Goal: Task Accomplishment & Management: Use online tool/utility

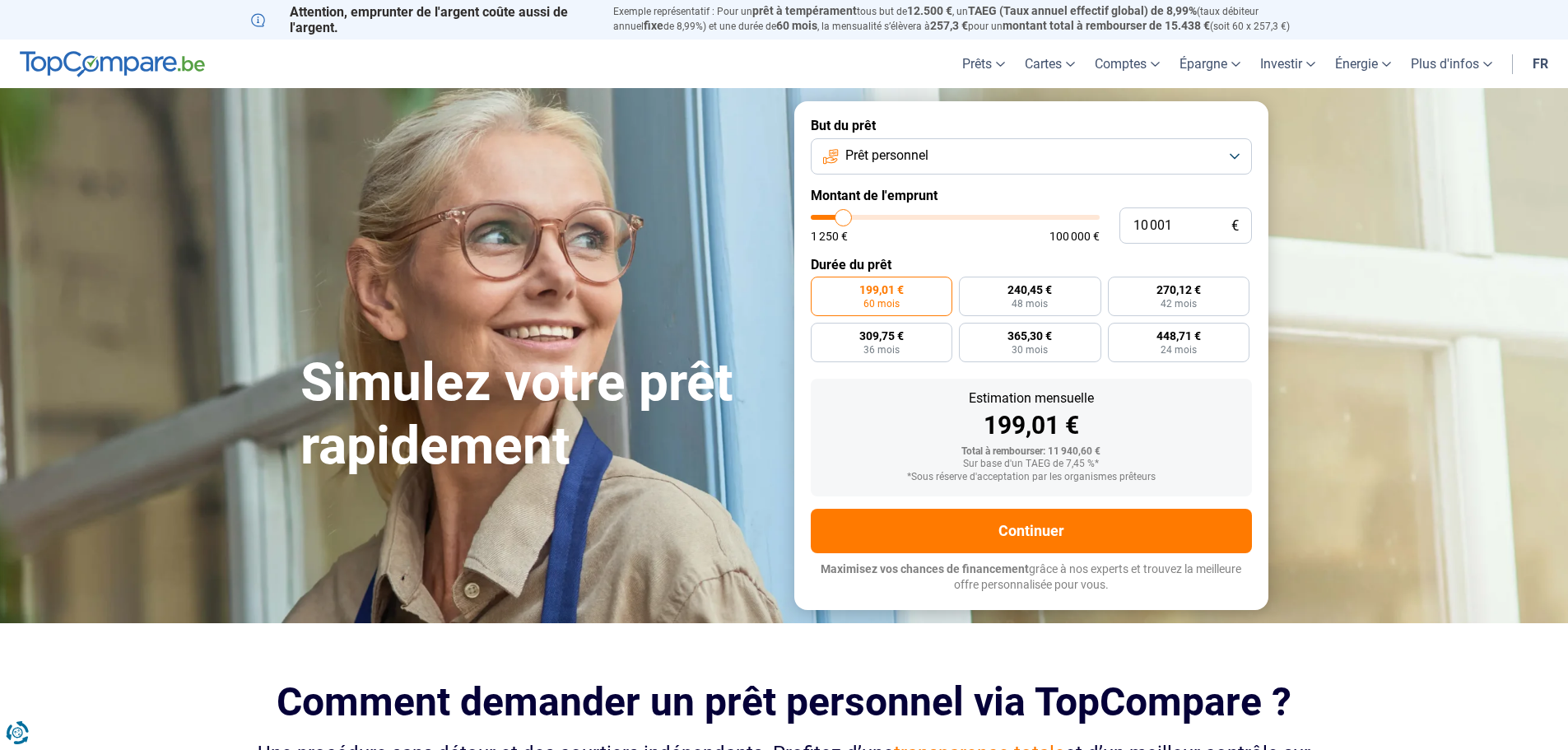
type input "11 250"
type input "11250"
type input "18 000"
type input "18000"
type input "26 500"
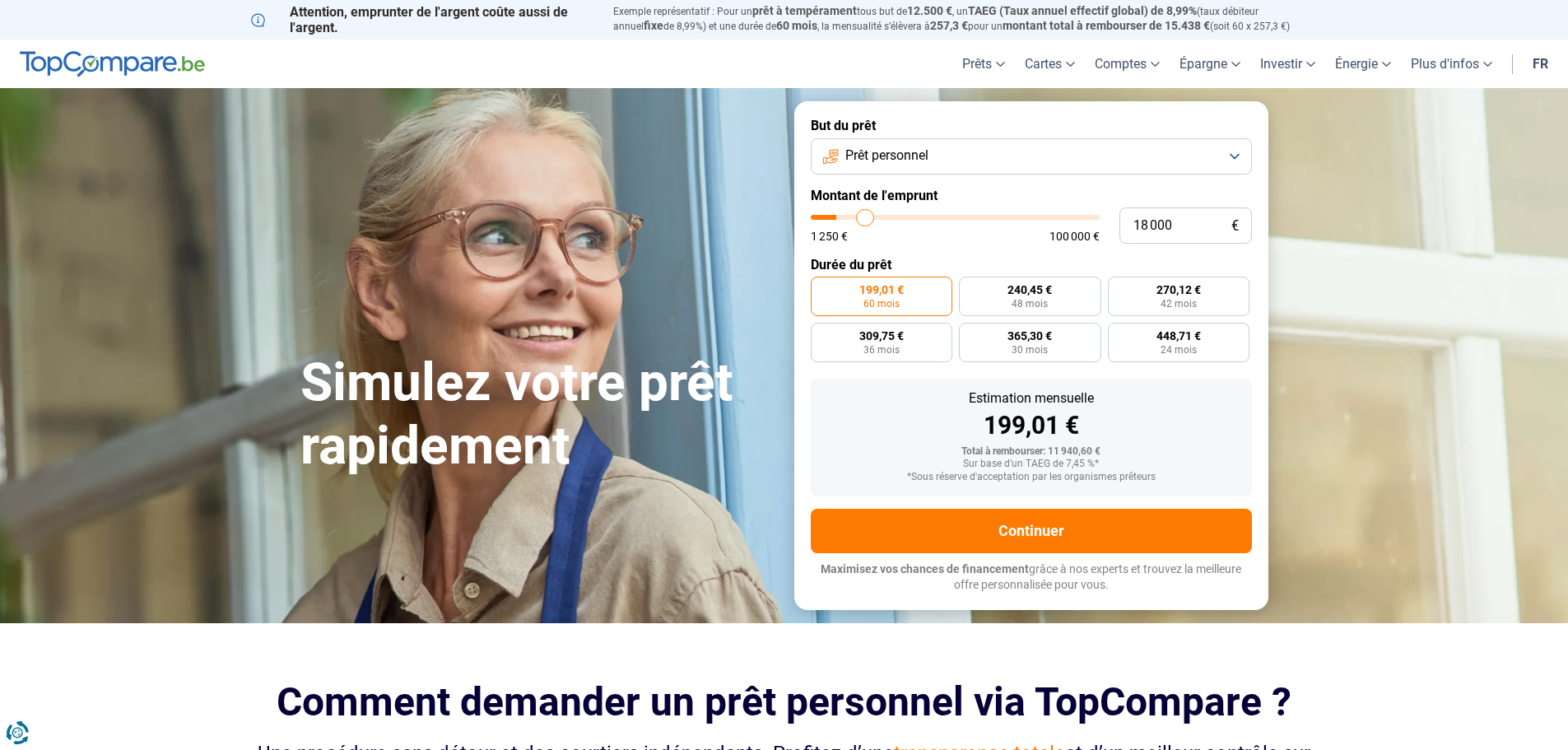
type input "26500"
type input "37 250"
type input "37250"
type input "42 500"
type input "42500"
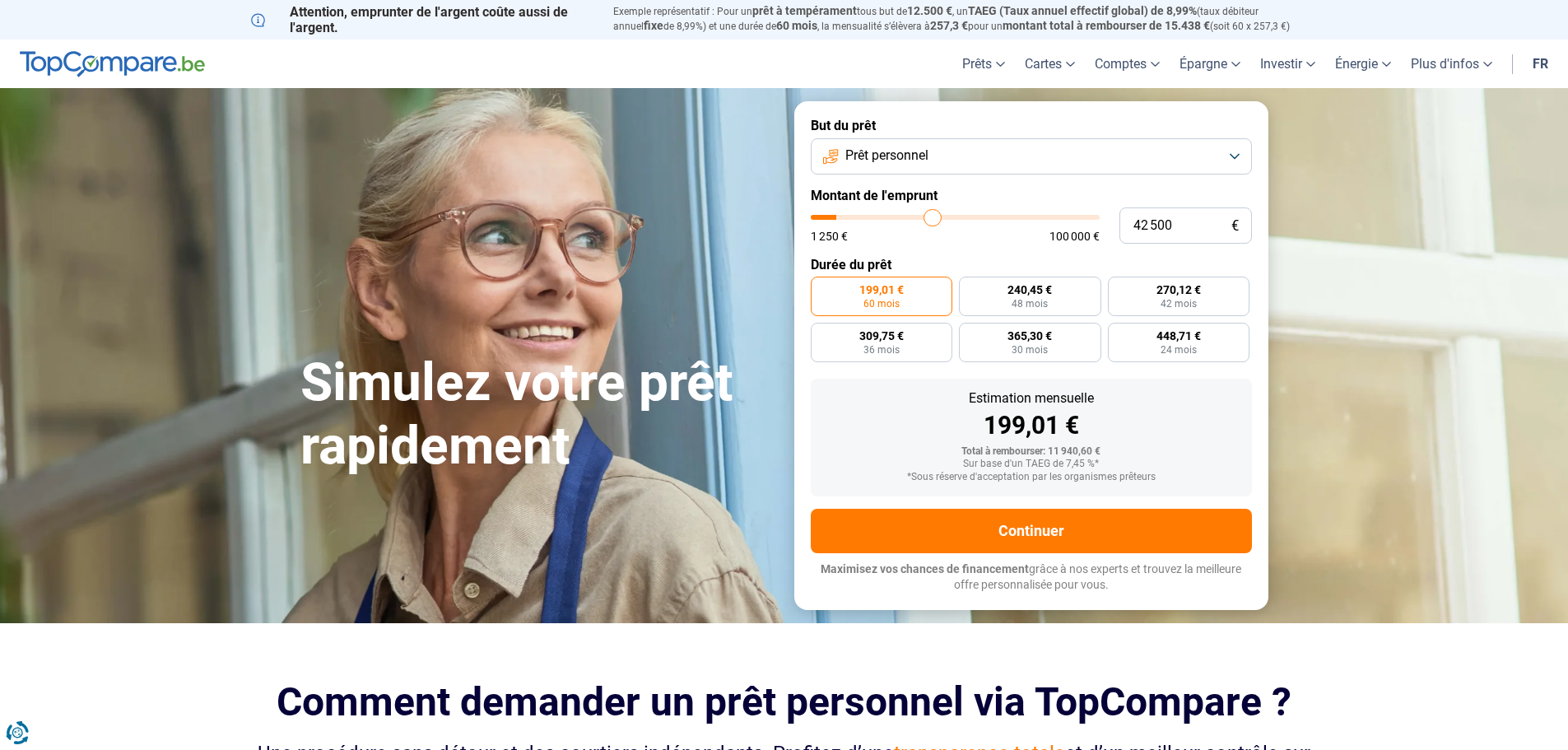
type input "46 000"
type input "46000"
type input "49 000"
type input "49000"
type input "51 250"
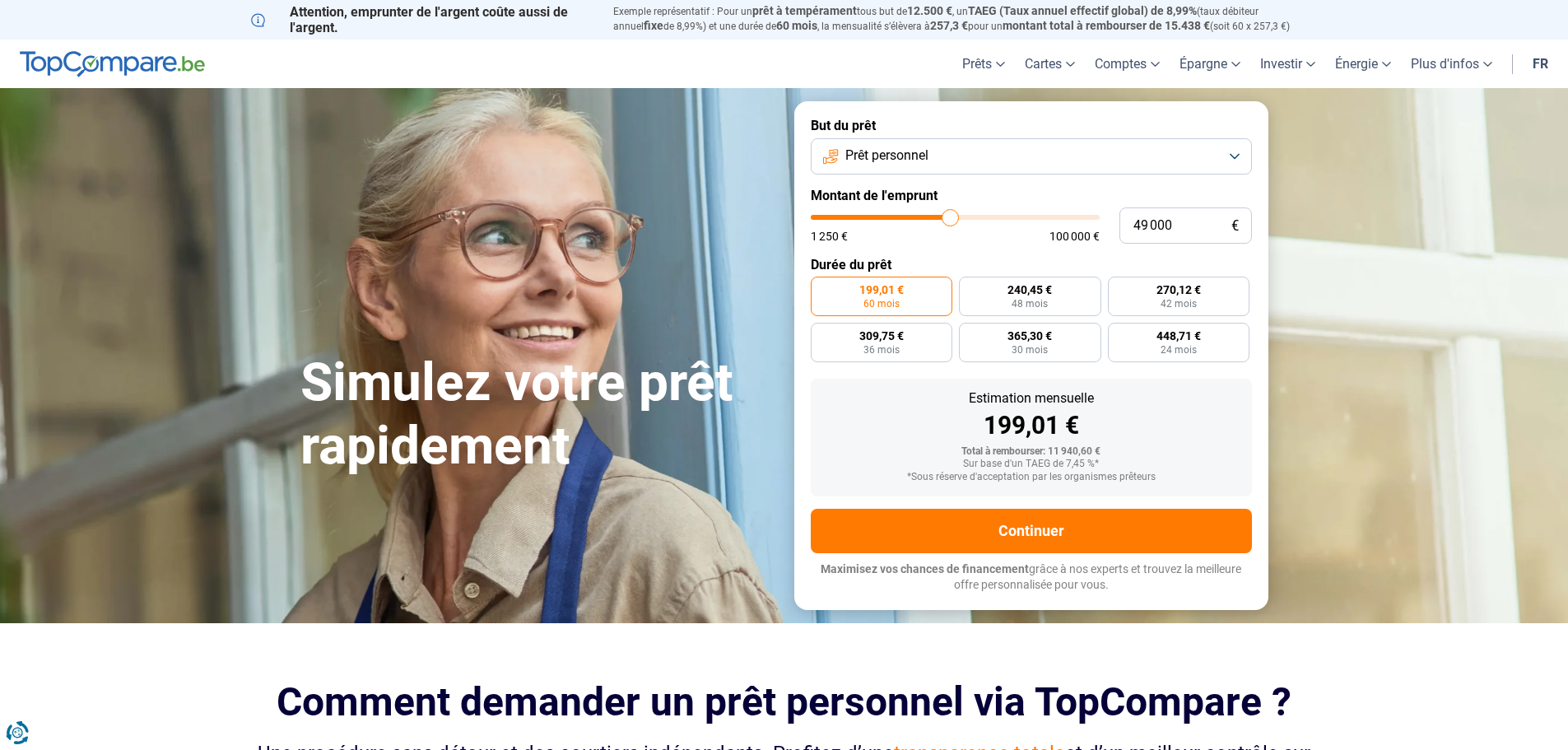
type input "51250"
type input "52 750"
type input "52750"
type input "53 500"
type input "53500"
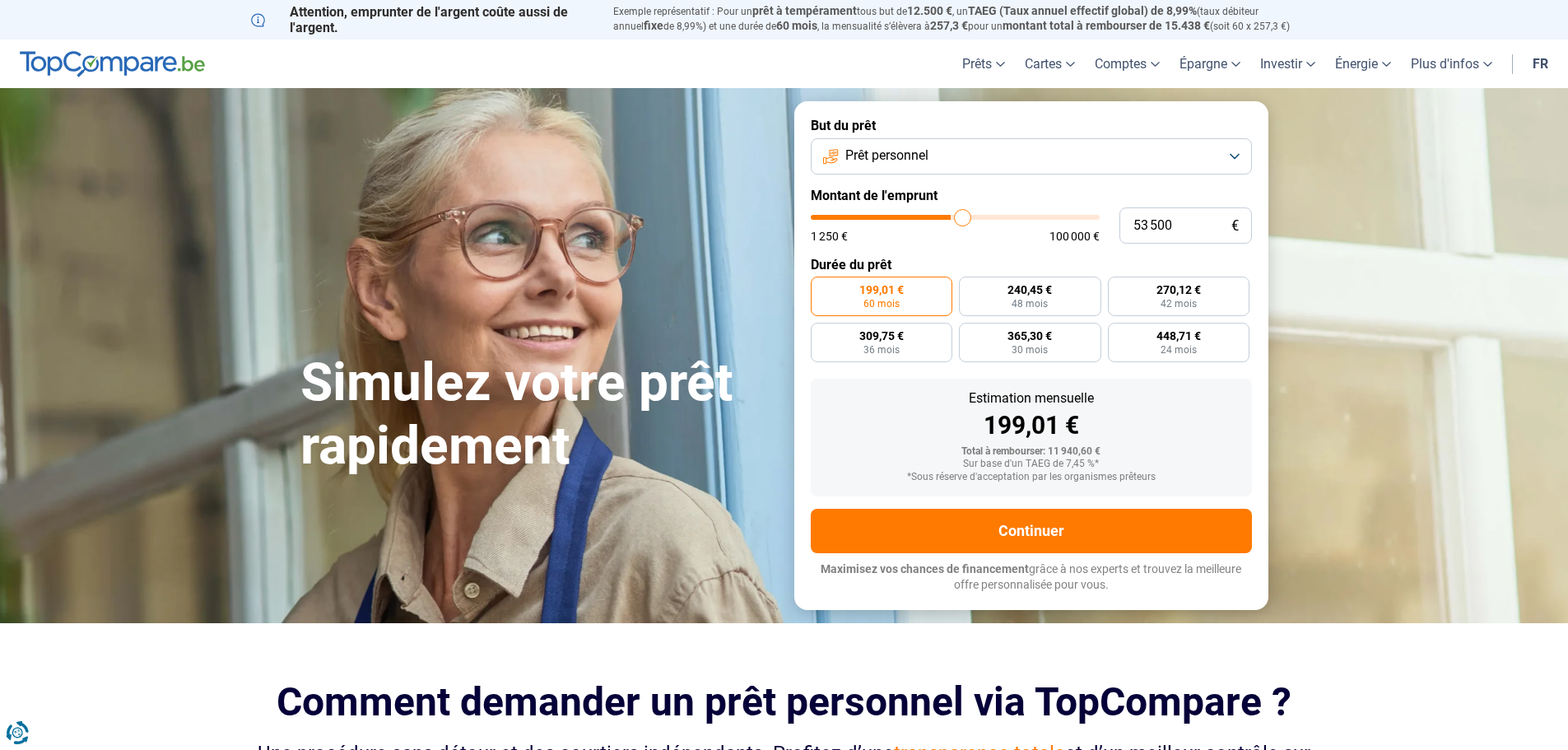
type input "54 000"
type input "54000"
type input "53 250"
type input "53250"
type input "52 750"
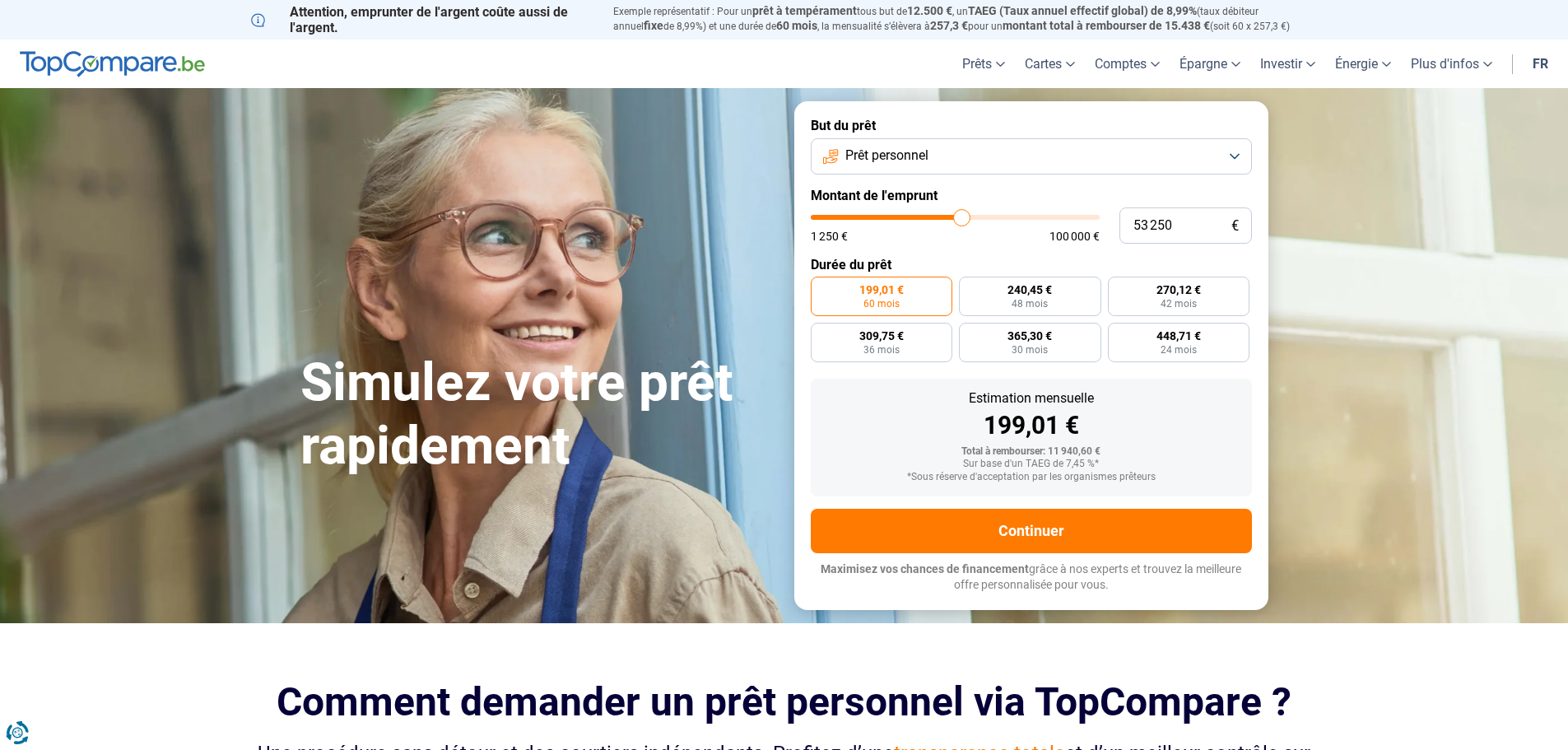
type input "52750"
type input "52 000"
type input "52000"
type input "51 250"
type input "51250"
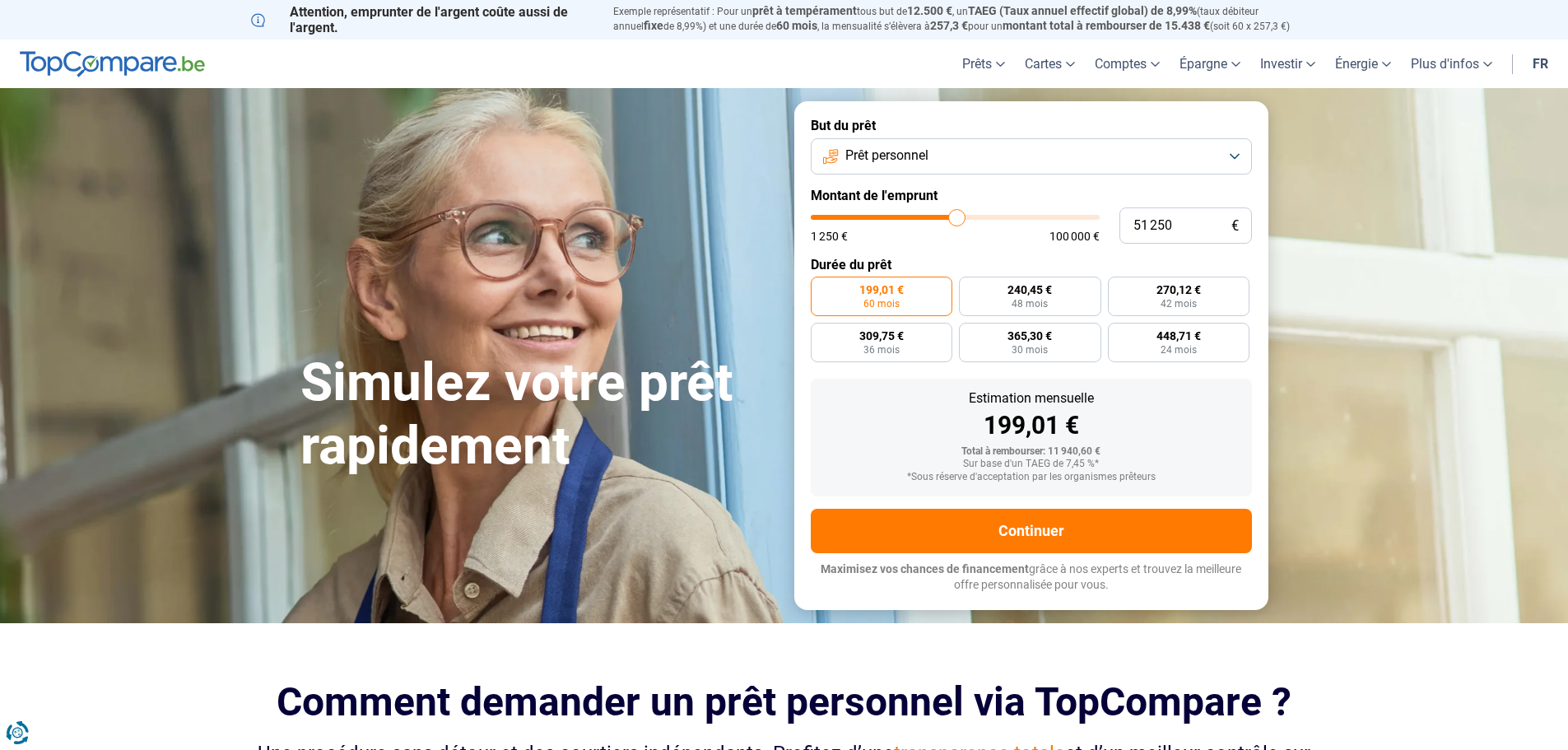
type input "50 000"
type input "50000"
type input "48 500"
type input "48500"
type input "47 000"
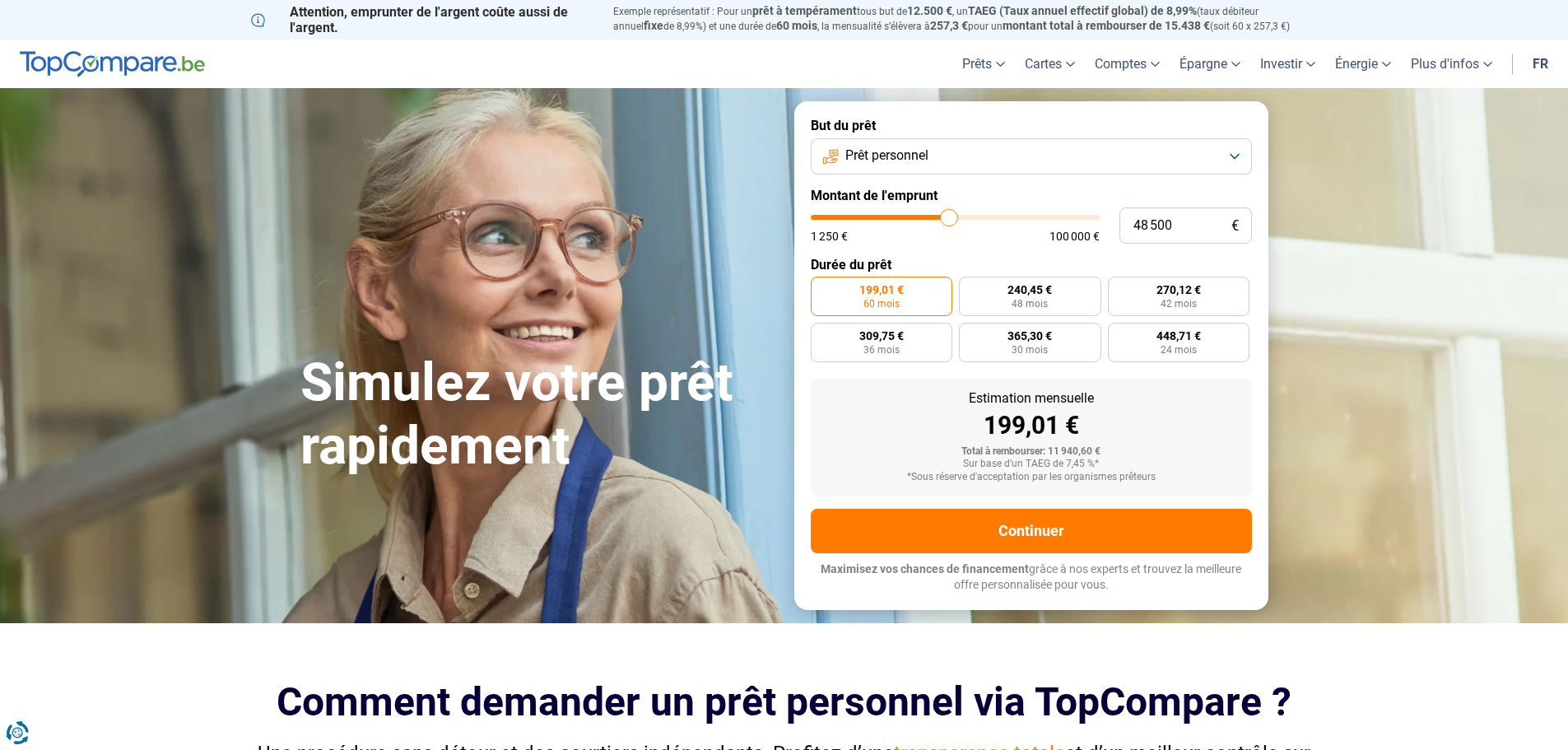
type input "47000"
type input "46 500"
type input "46500"
type input "46 000"
type input "46000"
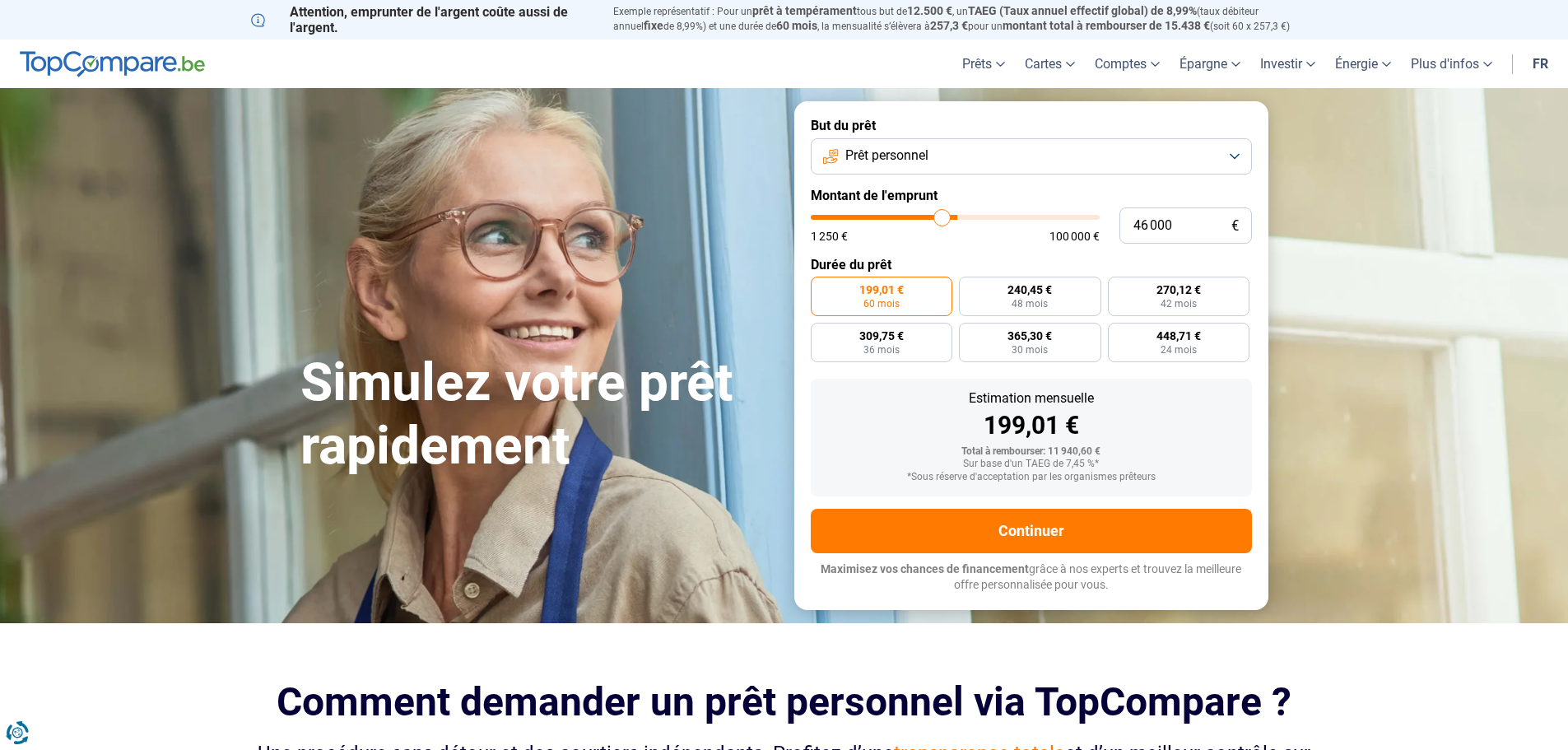
type input "45 000"
type input "45000"
type input "44 000"
type input "44000"
type input "42 750"
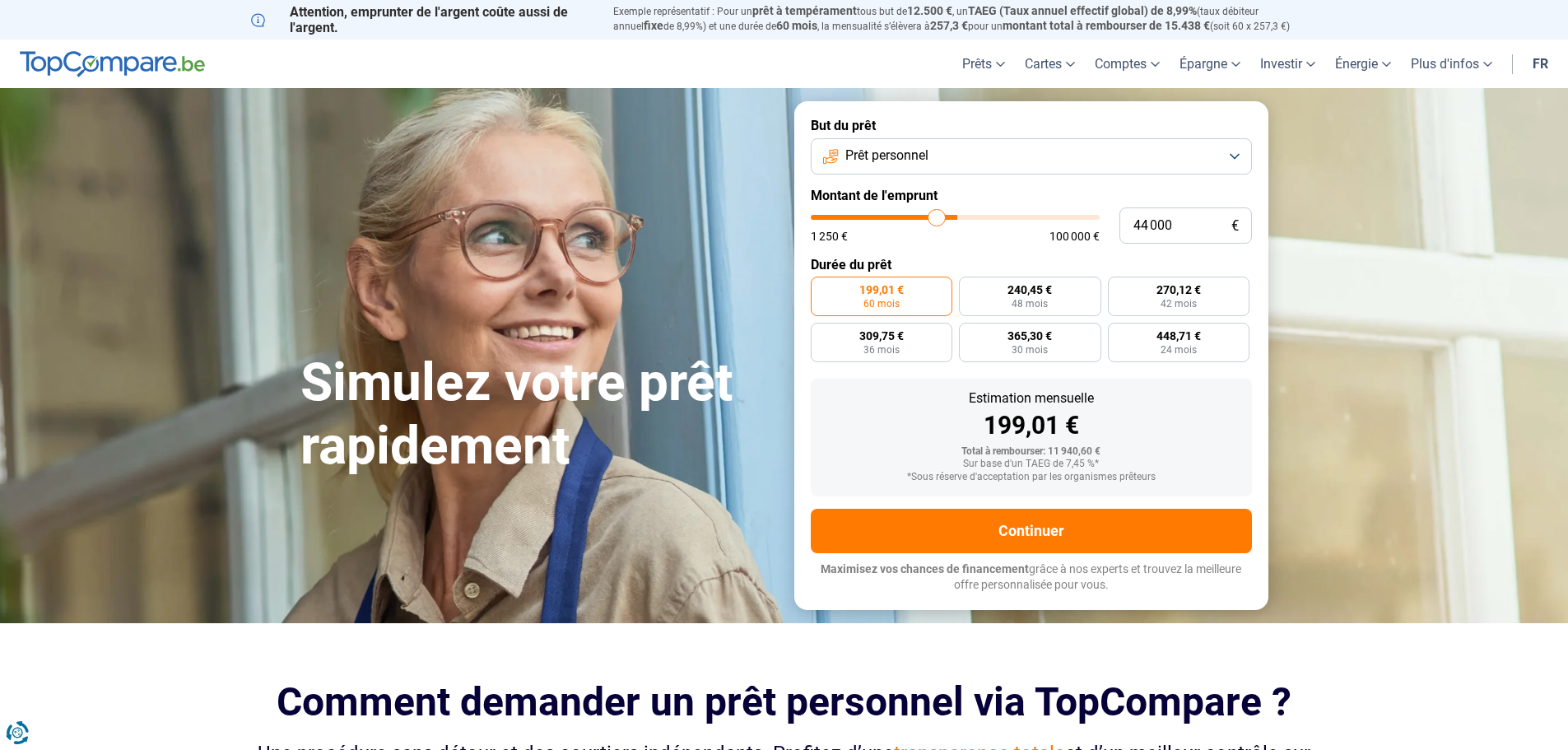
type input "42750"
type input "40 750"
type input "40750"
type input "39 500"
type input "39500"
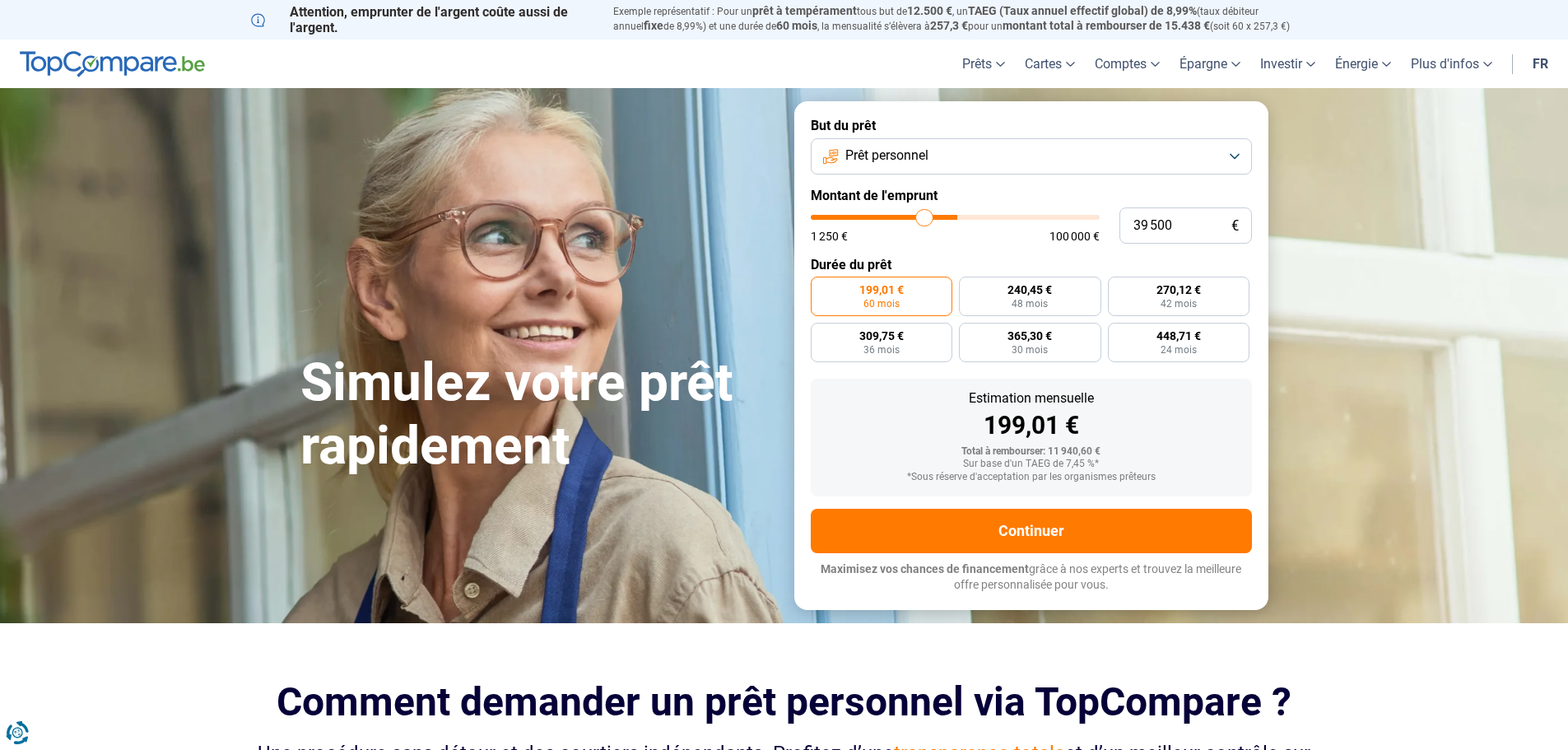
type input "38 750"
type input "38750"
type input "38 500"
type input "38500"
type input "38 250"
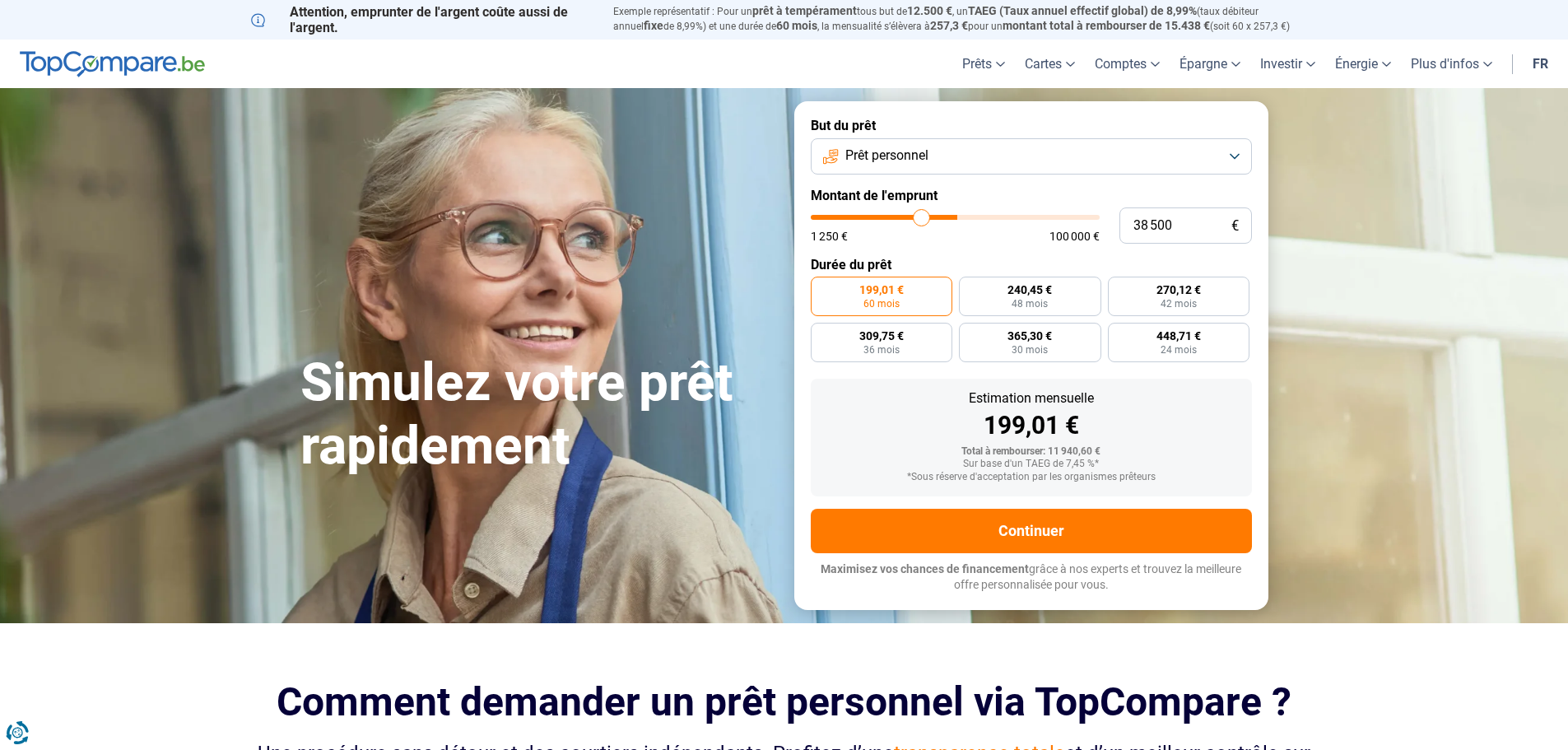
type input "38250"
type input "37 750"
type input "37750"
type input "37 250"
type input "37250"
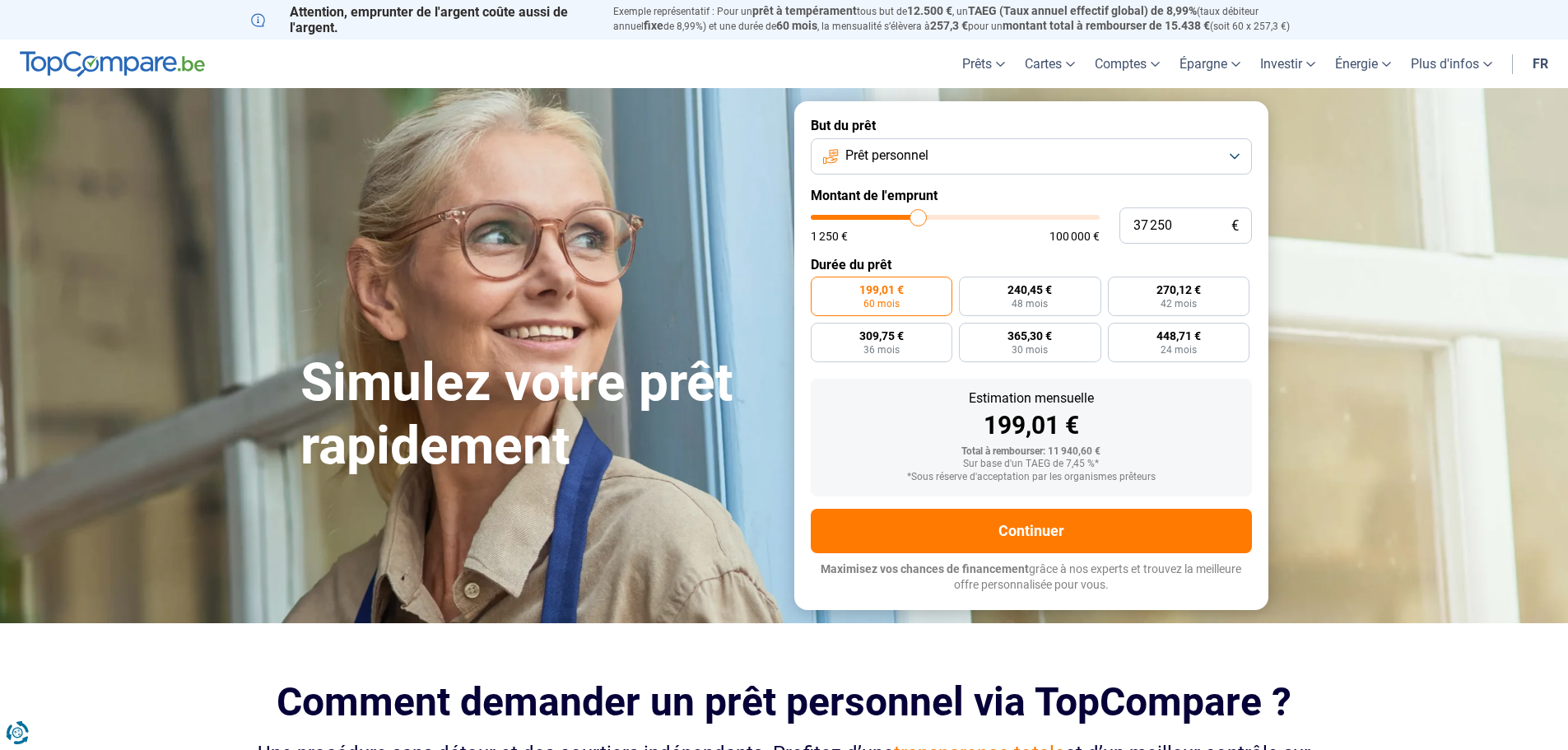
type input "36 750"
type input "36750"
type input "36 500"
type input "36500"
type input "36 250"
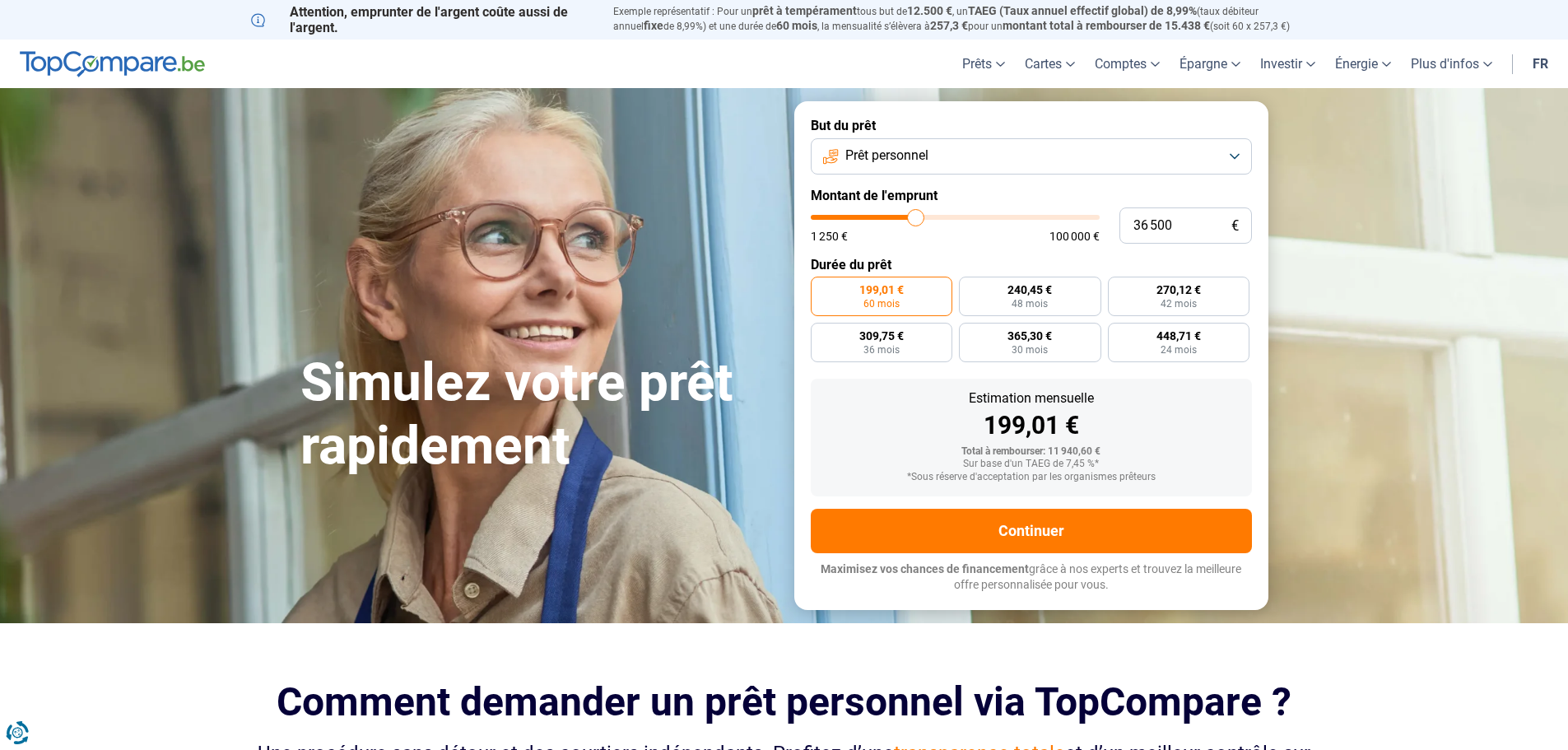
type input "36250"
type input "35 750"
type input "35750"
type input "35 250"
type input "35250"
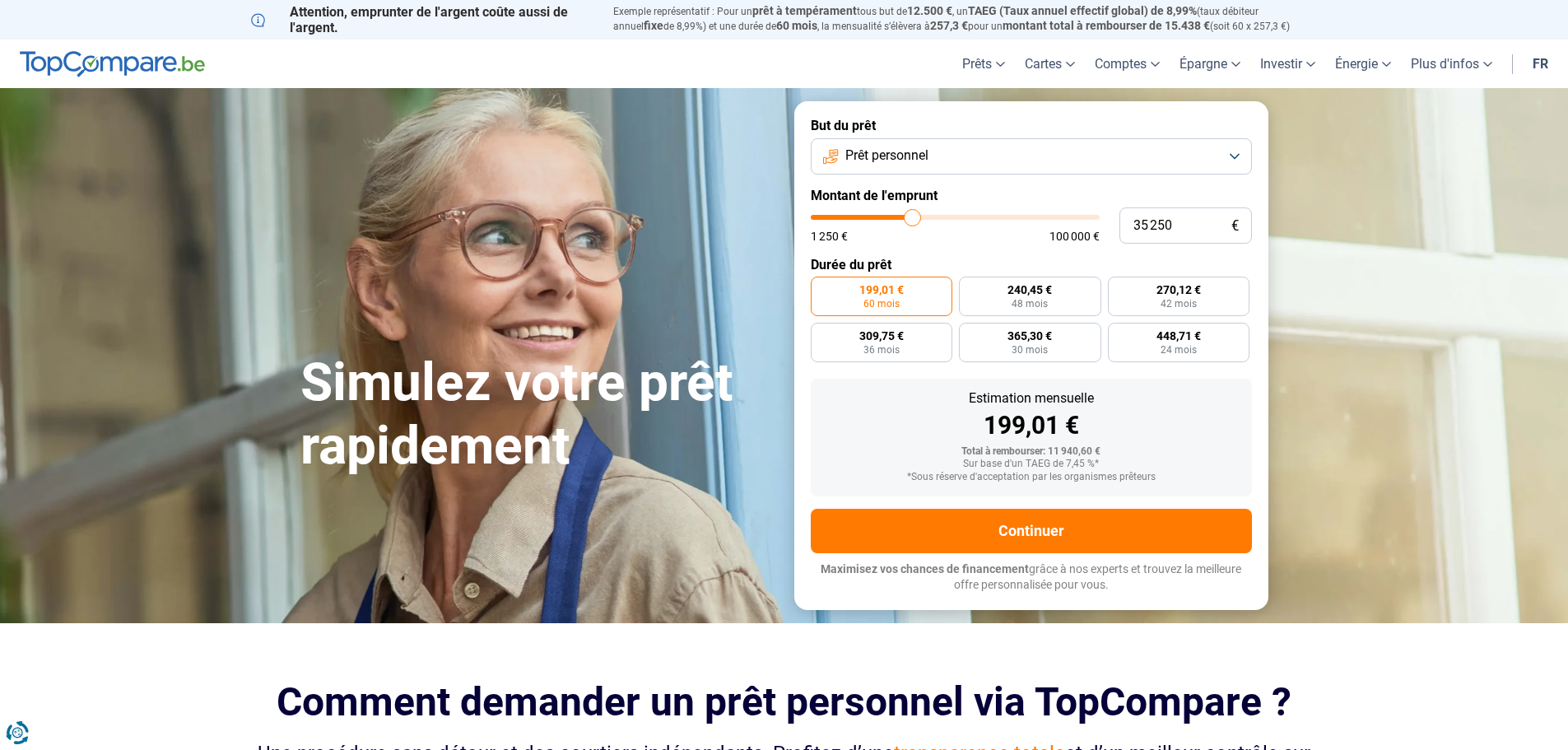
type input "34 000"
type input "34000"
type input "33 750"
type input "33750"
type input "33 250"
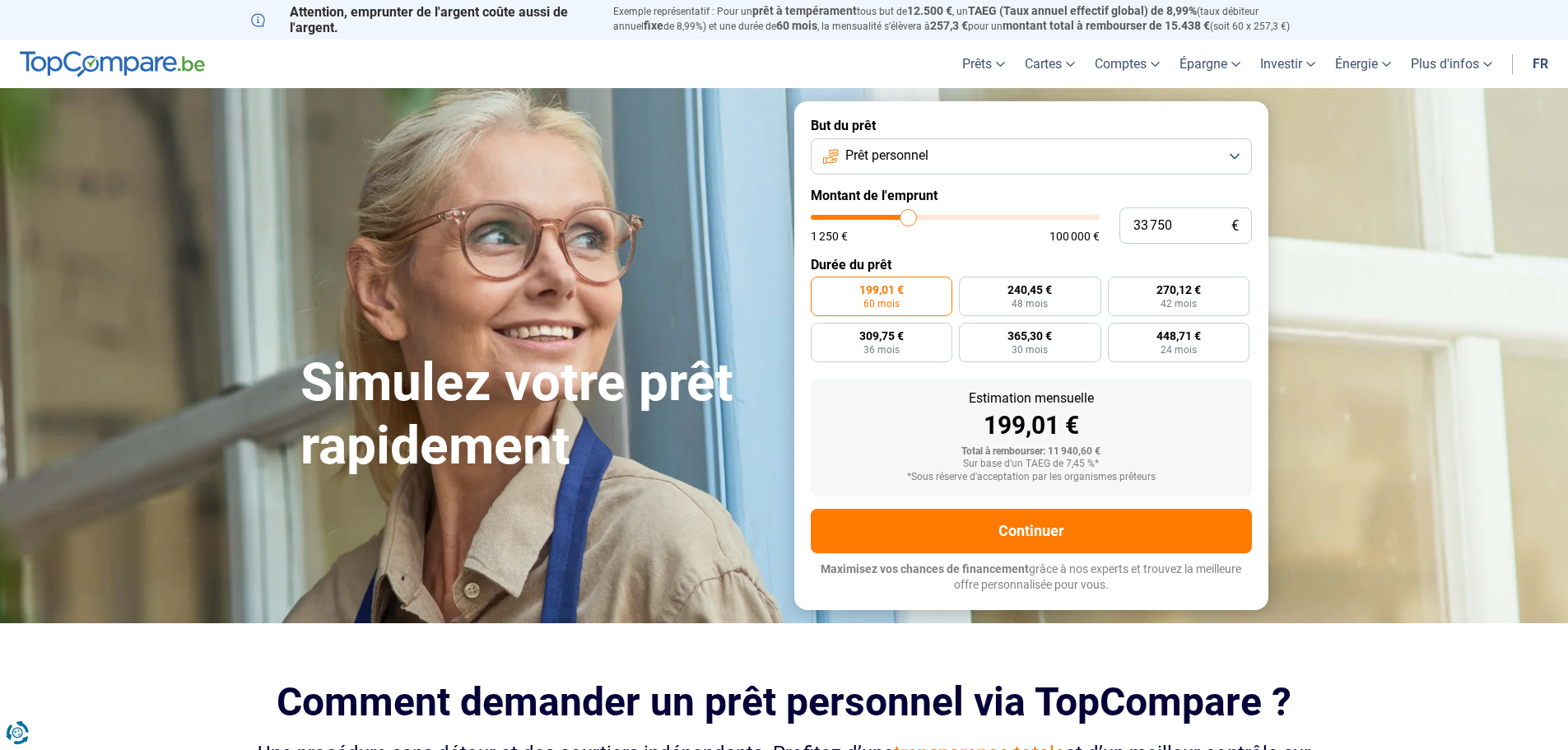
type input "33250"
type input "32 750"
type input "32750"
type input "32 500"
type input "32500"
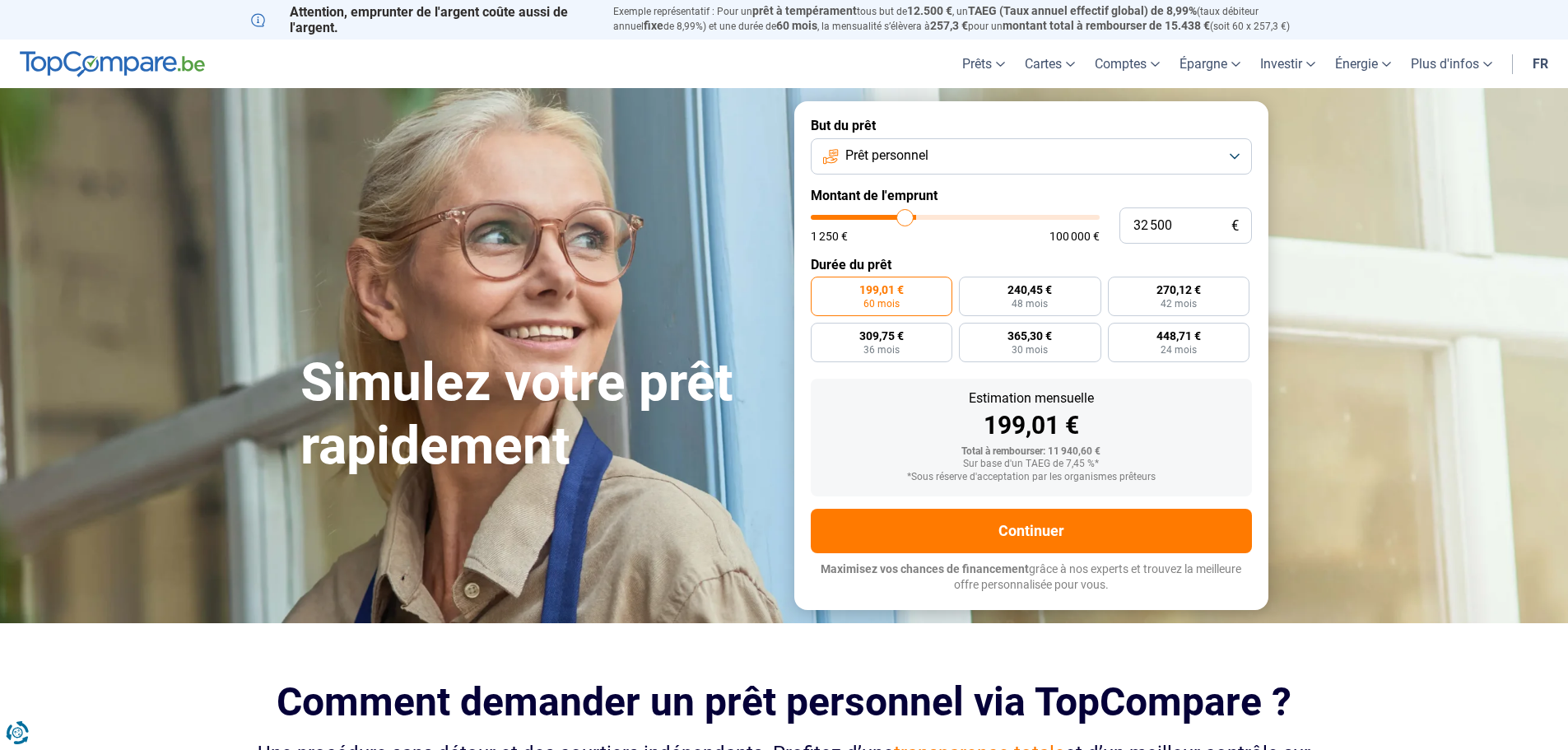
type input "32 250"
type input "32250"
type input "32 000"
type input "32000"
type input "31 750"
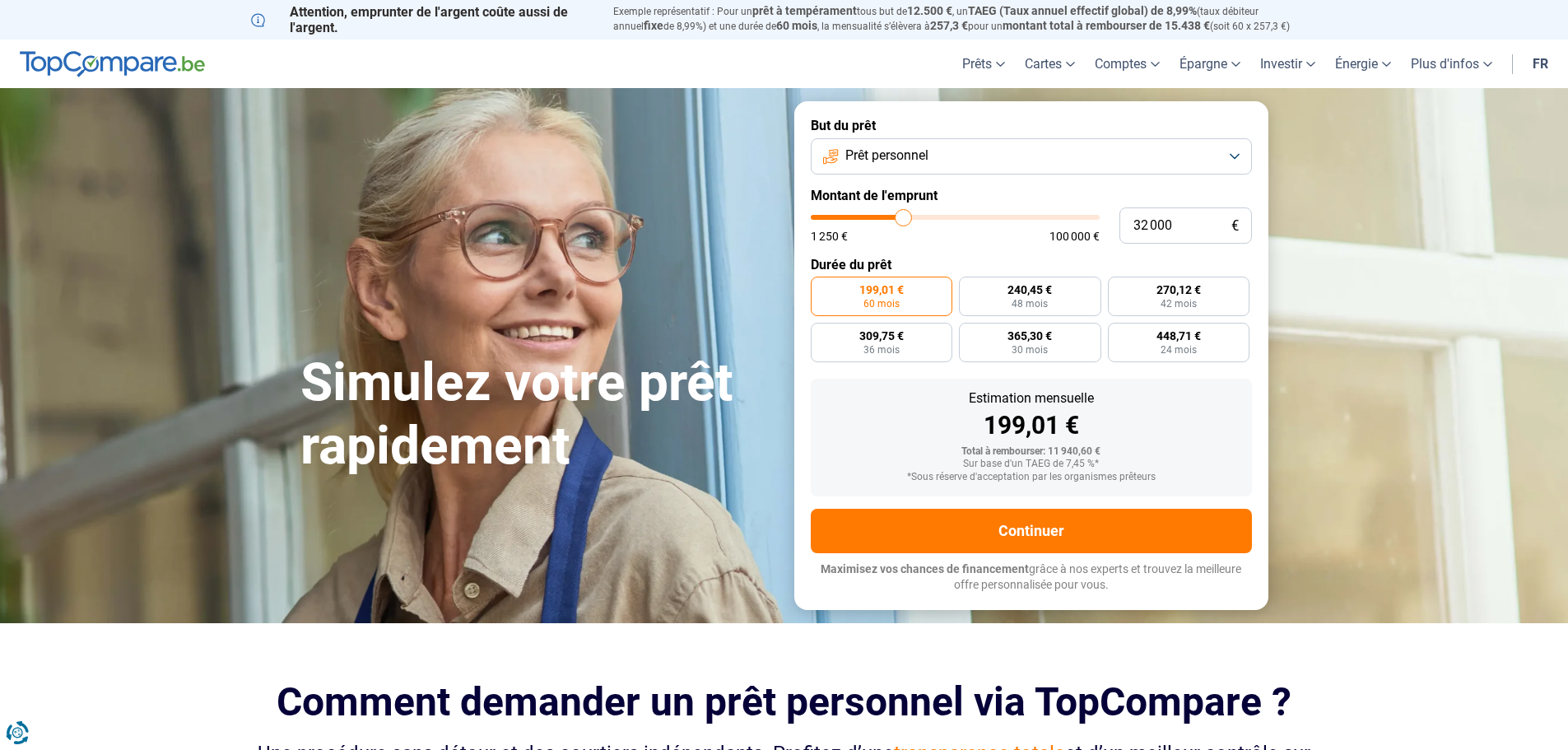
type input "31750"
type input "31 250"
type input "31250"
type input "31 000"
type input "31000"
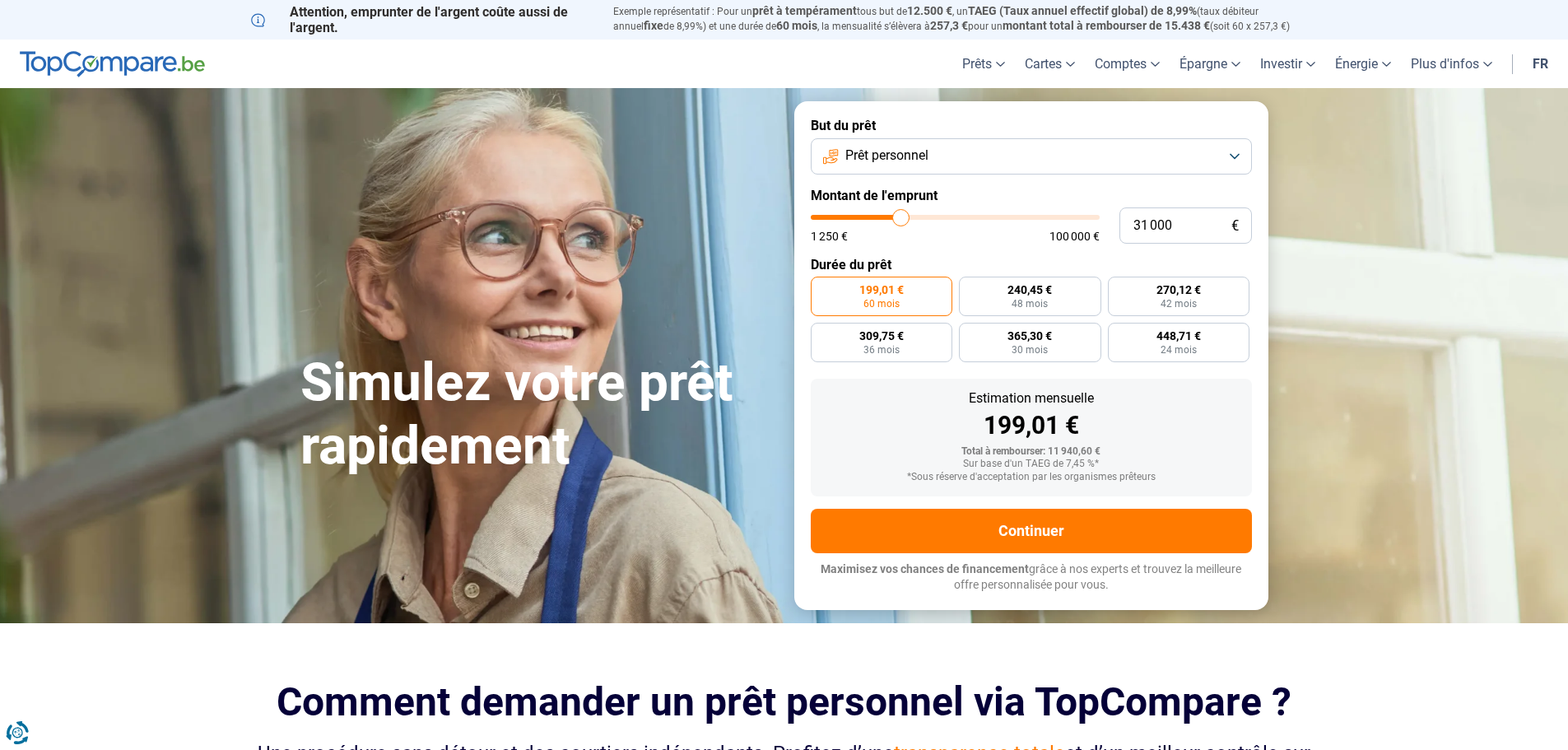
type input "30 500"
type input "30500"
type input "30 250"
type input "30250"
type input "29 750"
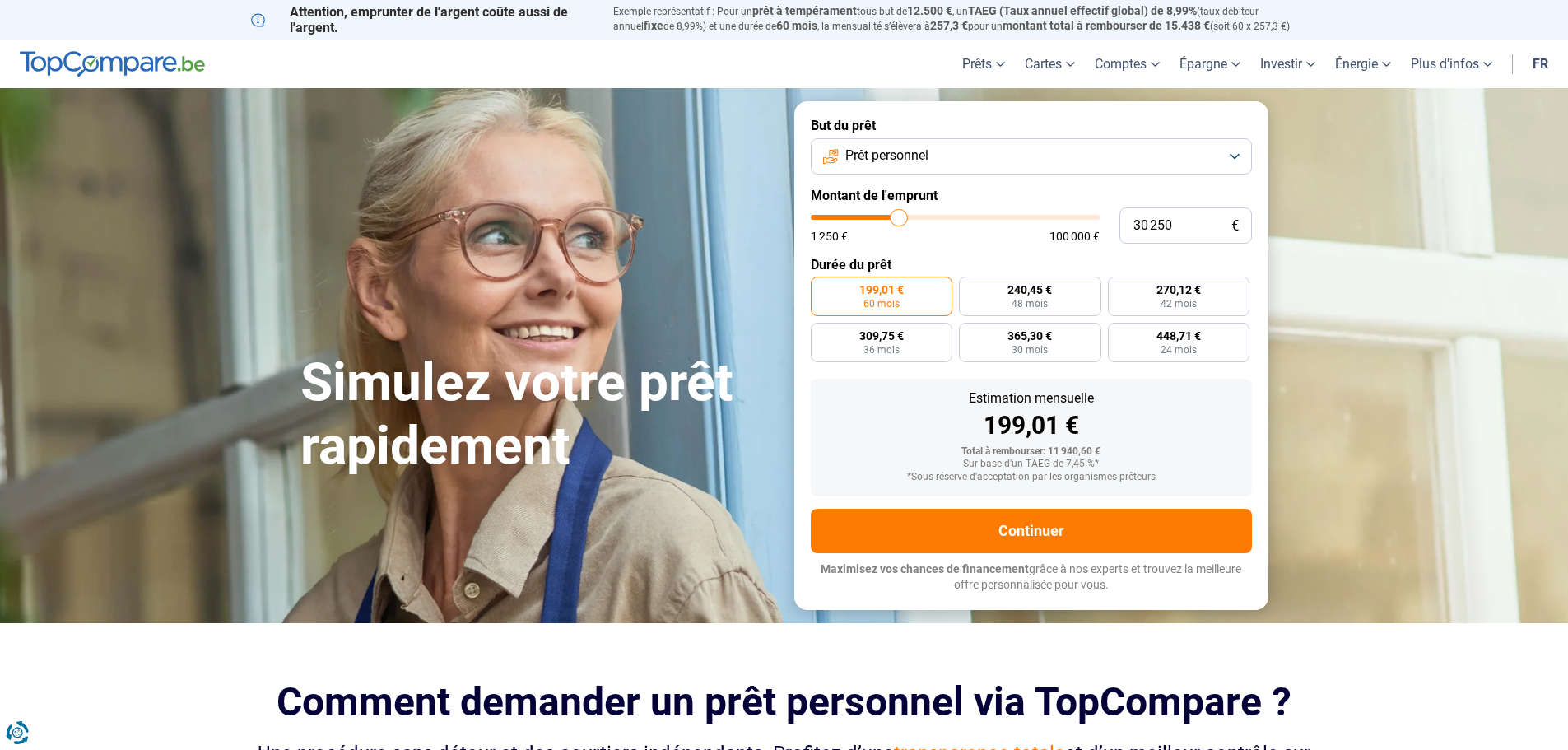
type input "29750"
type input "29 250"
type input "29250"
type input "28 750"
type input "28750"
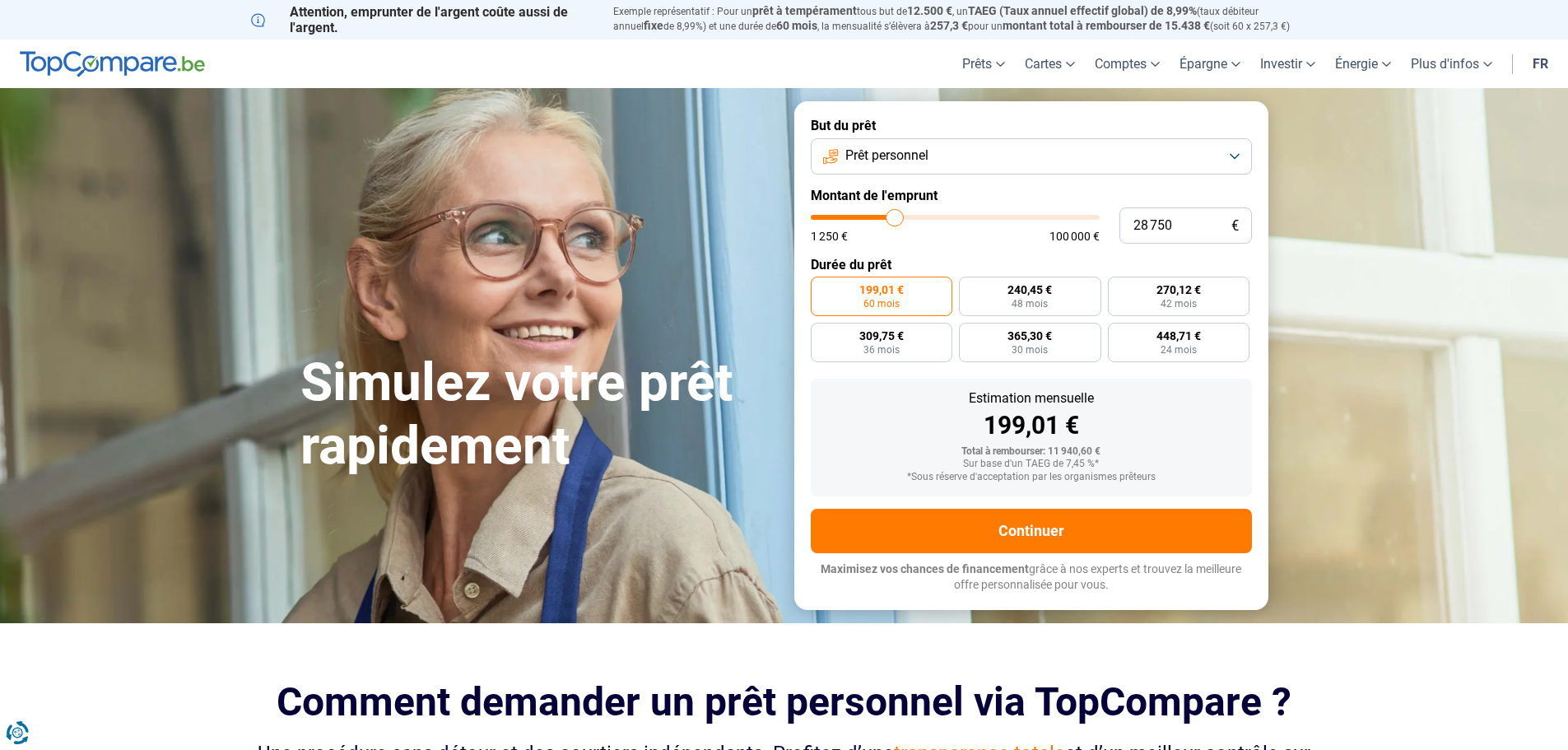
type input "28 250"
type input "28250"
type input "28 000"
type input "28000"
type input "27 750"
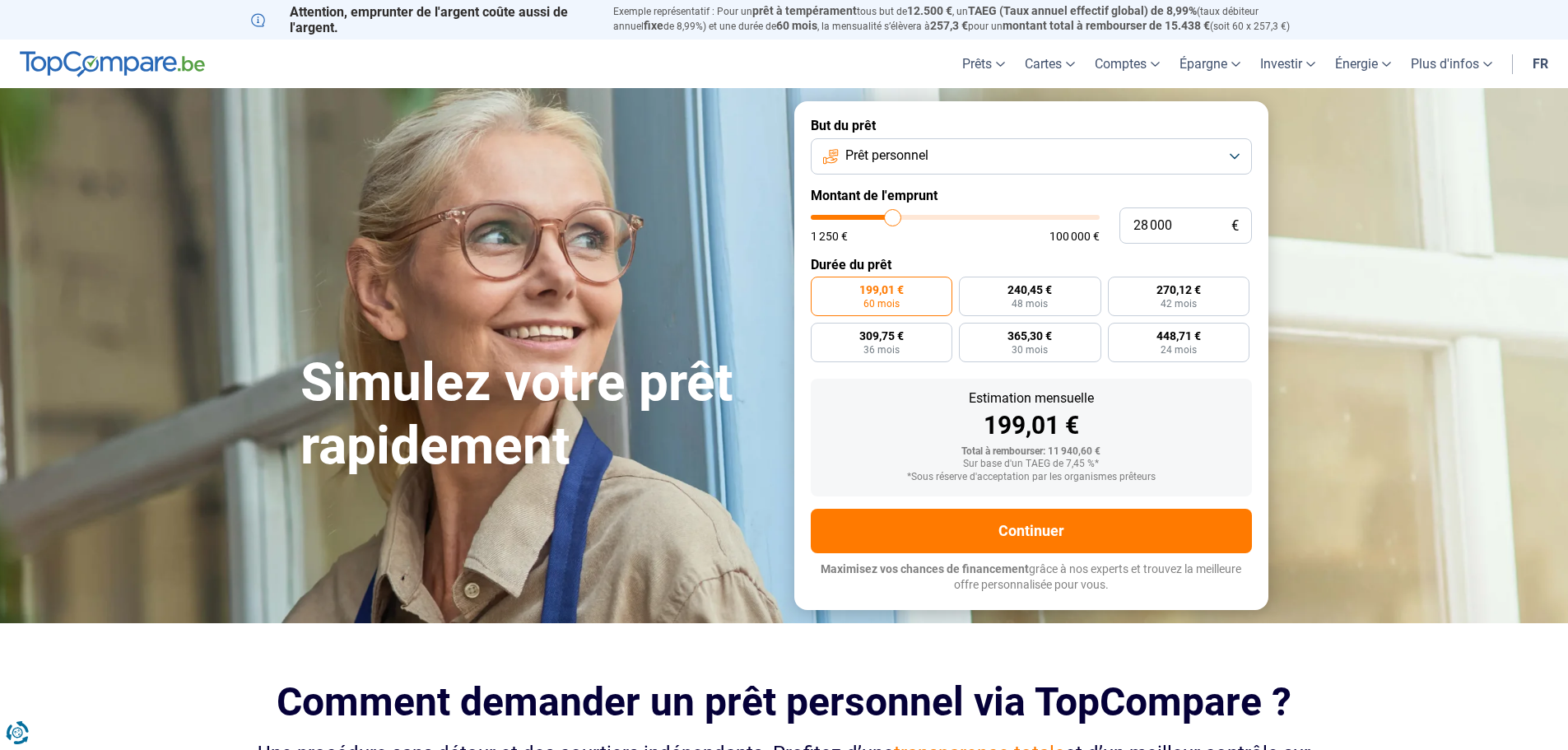
type input "27750"
type input "27 500"
type input "27500"
type input "27 250"
type input "27250"
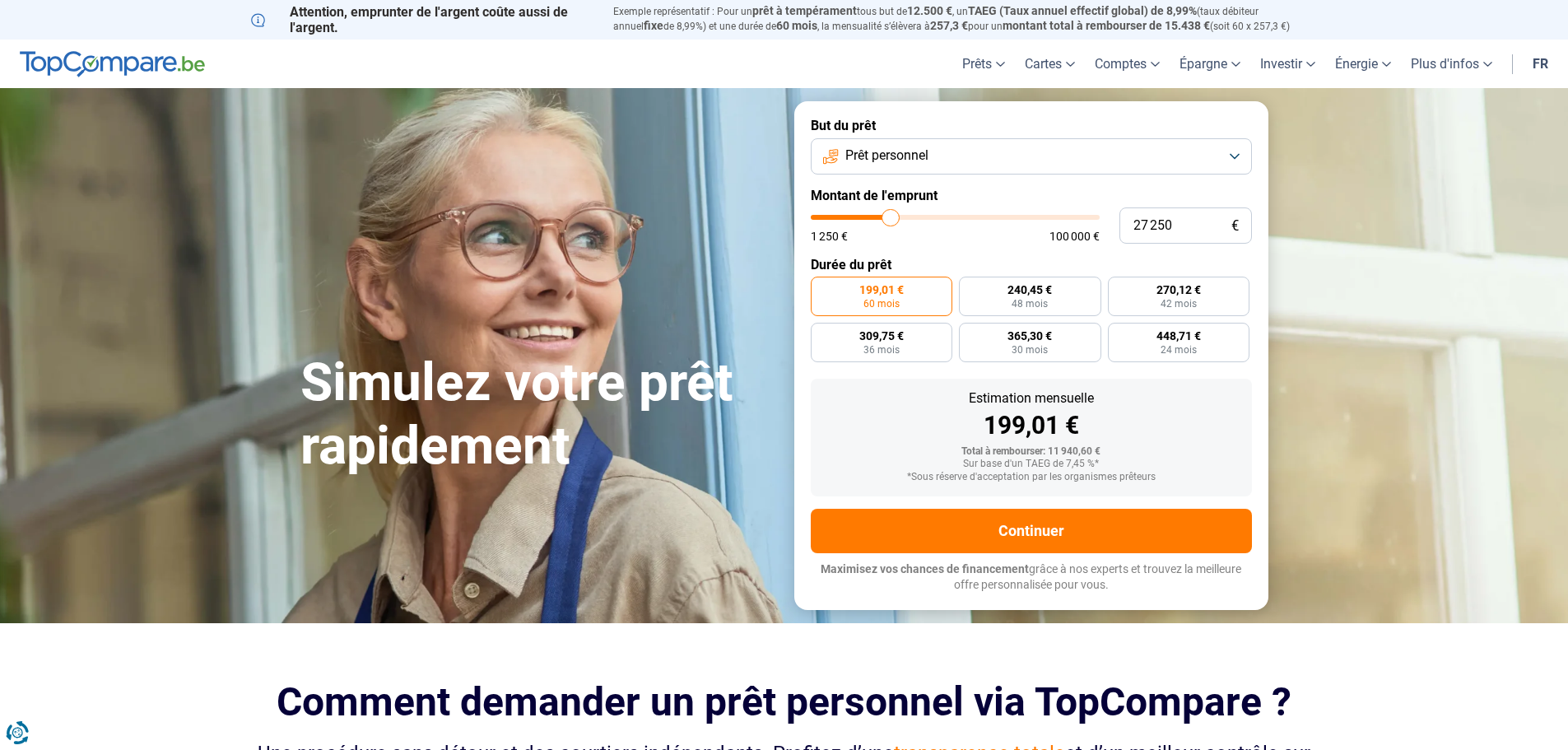
type input "26 750"
type input "26750"
type input "26 500"
type input "26500"
type input "26 250"
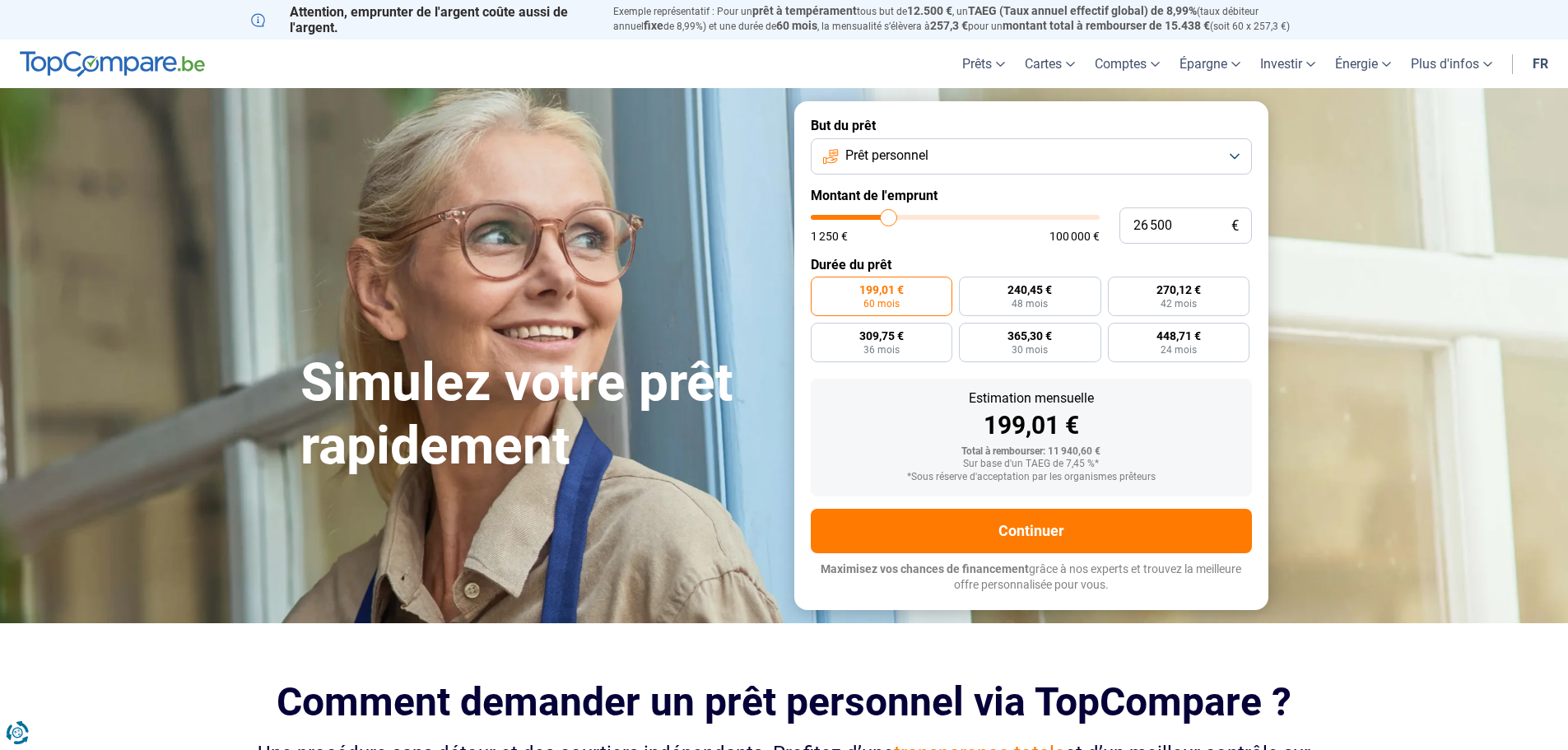
type input "26250"
type input "26 000"
type input "26000"
type input "25 750"
type input "25750"
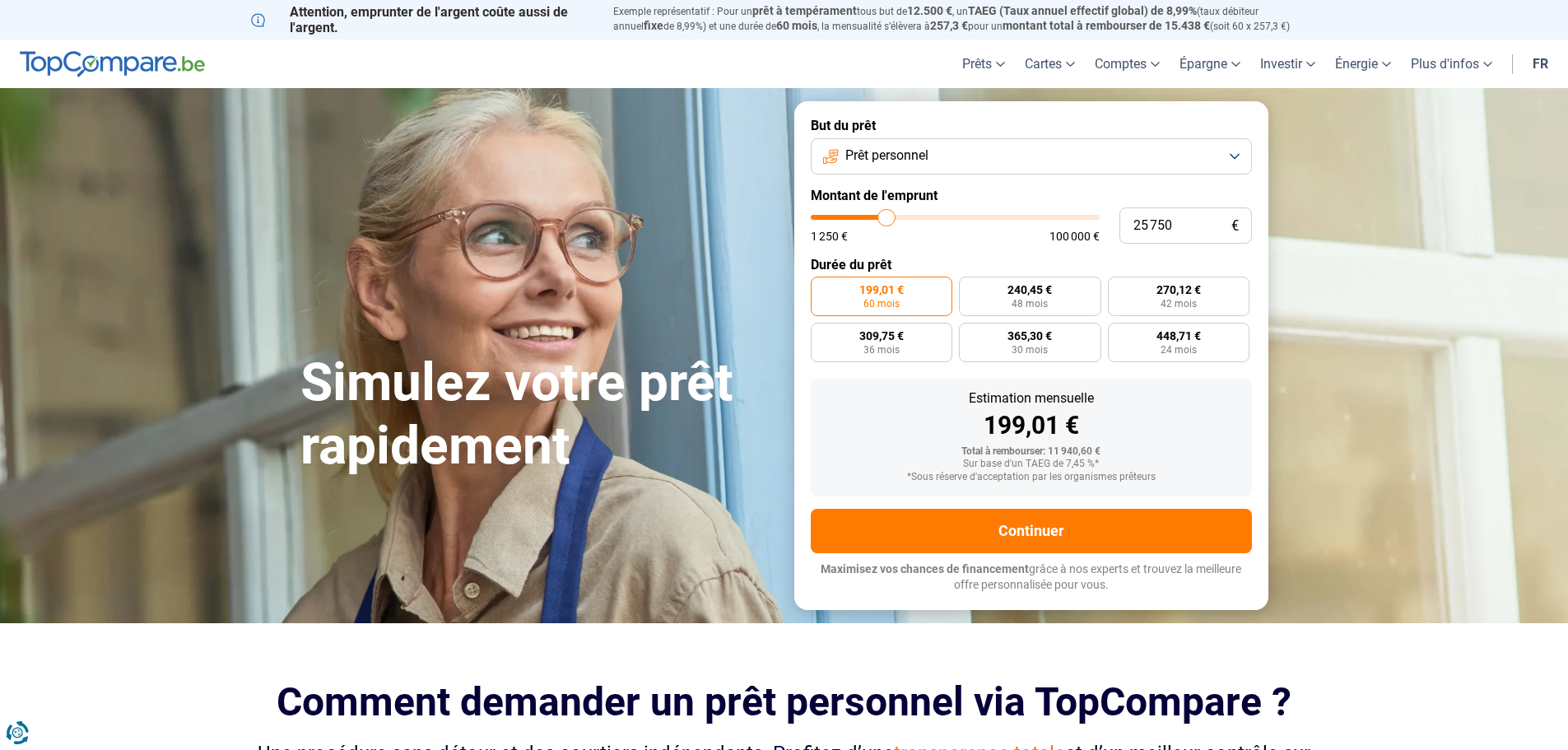
type input "25 250"
type input "25250"
type input "25 000"
type input "25000"
type input "24 750"
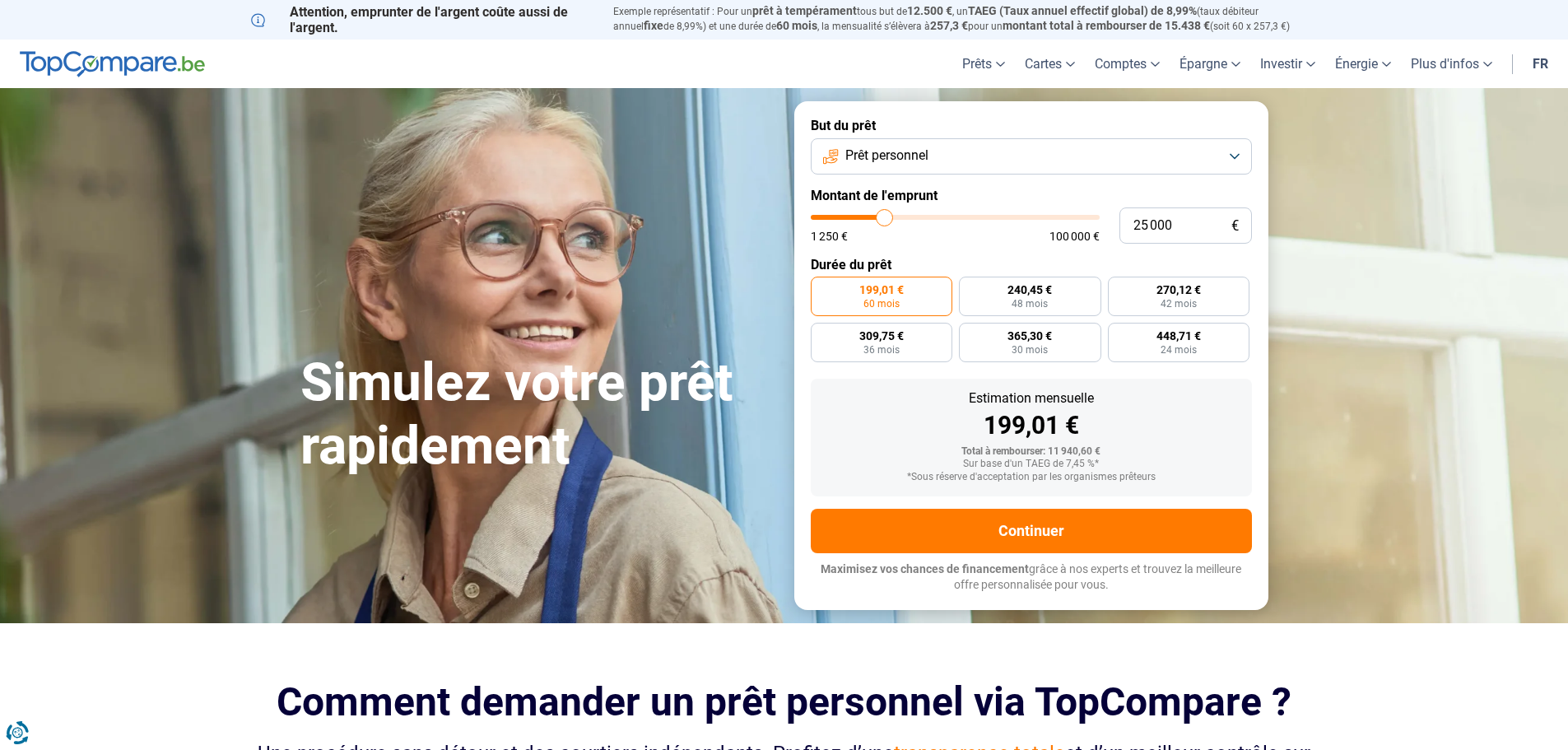
type input "24750"
type input "24 500"
type input "24500"
type input "24 250"
type input "24250"
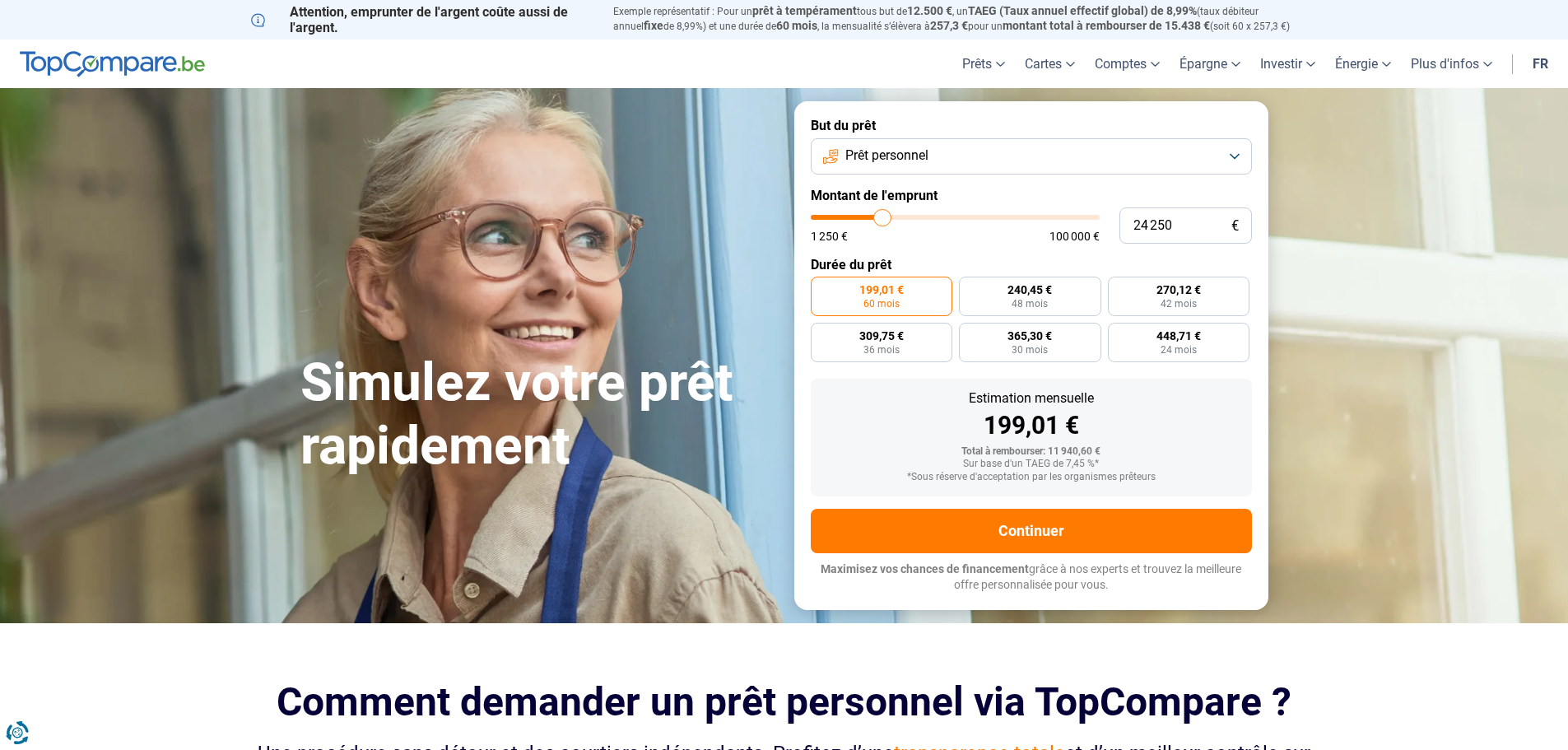
type input "23 750"
type input "23750"
type input "23 500"
type input "23500"
type input "23 000"
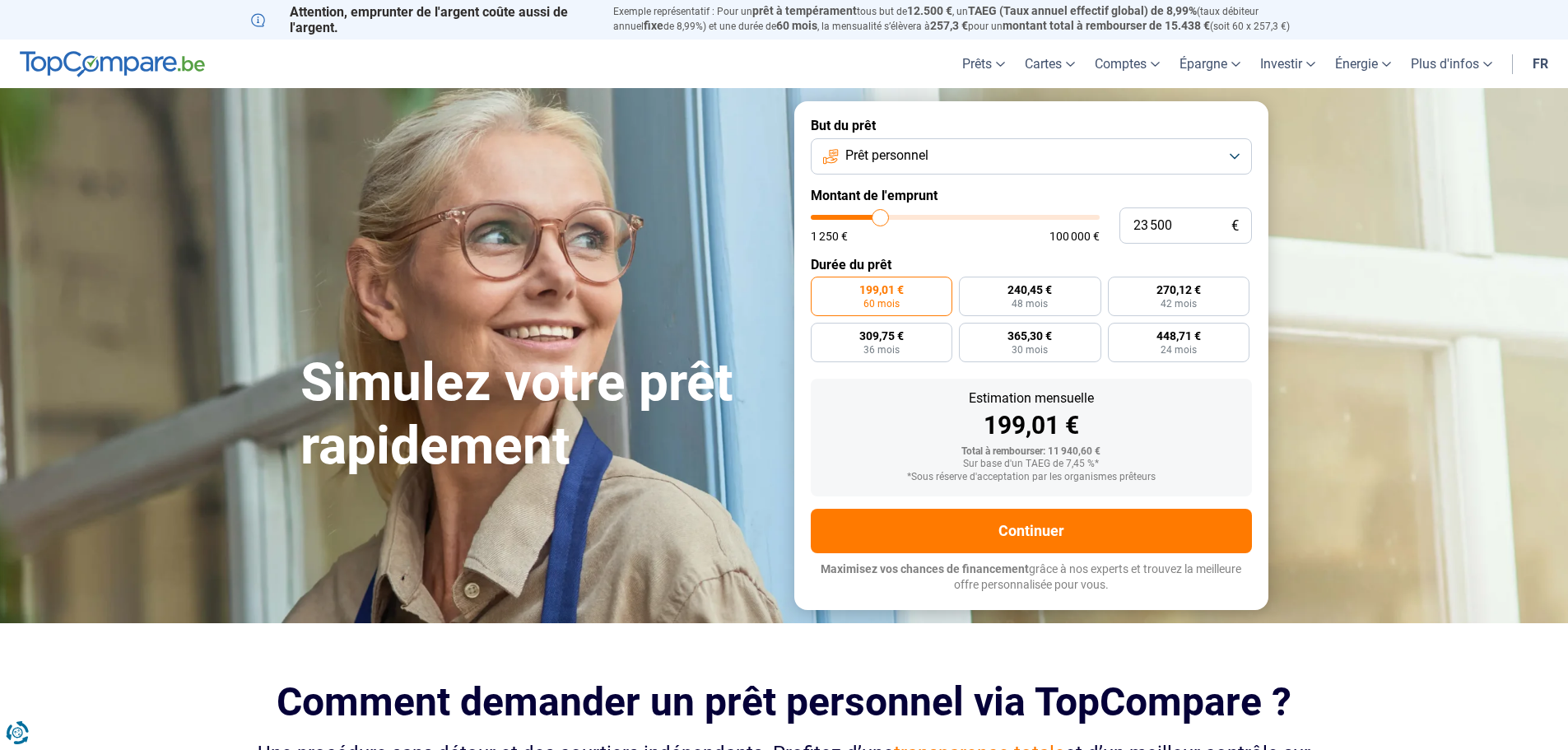
type input "23000"
type input "22 750"
type input "22750"
type input "22 250"
type input "22250"
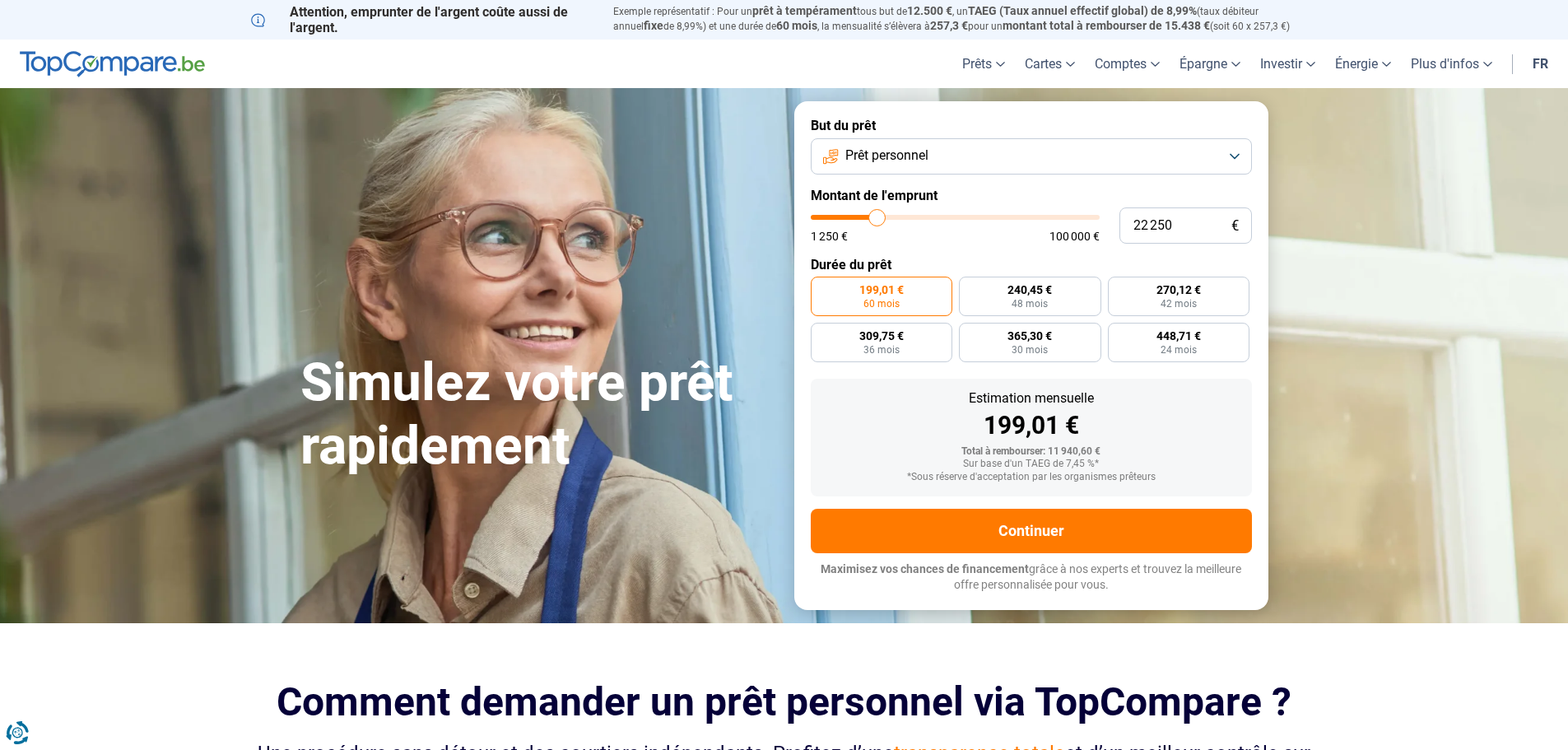
type input "21 750"
type input "21750"
type input "21 500"
type input "21500"
type input "21 250"
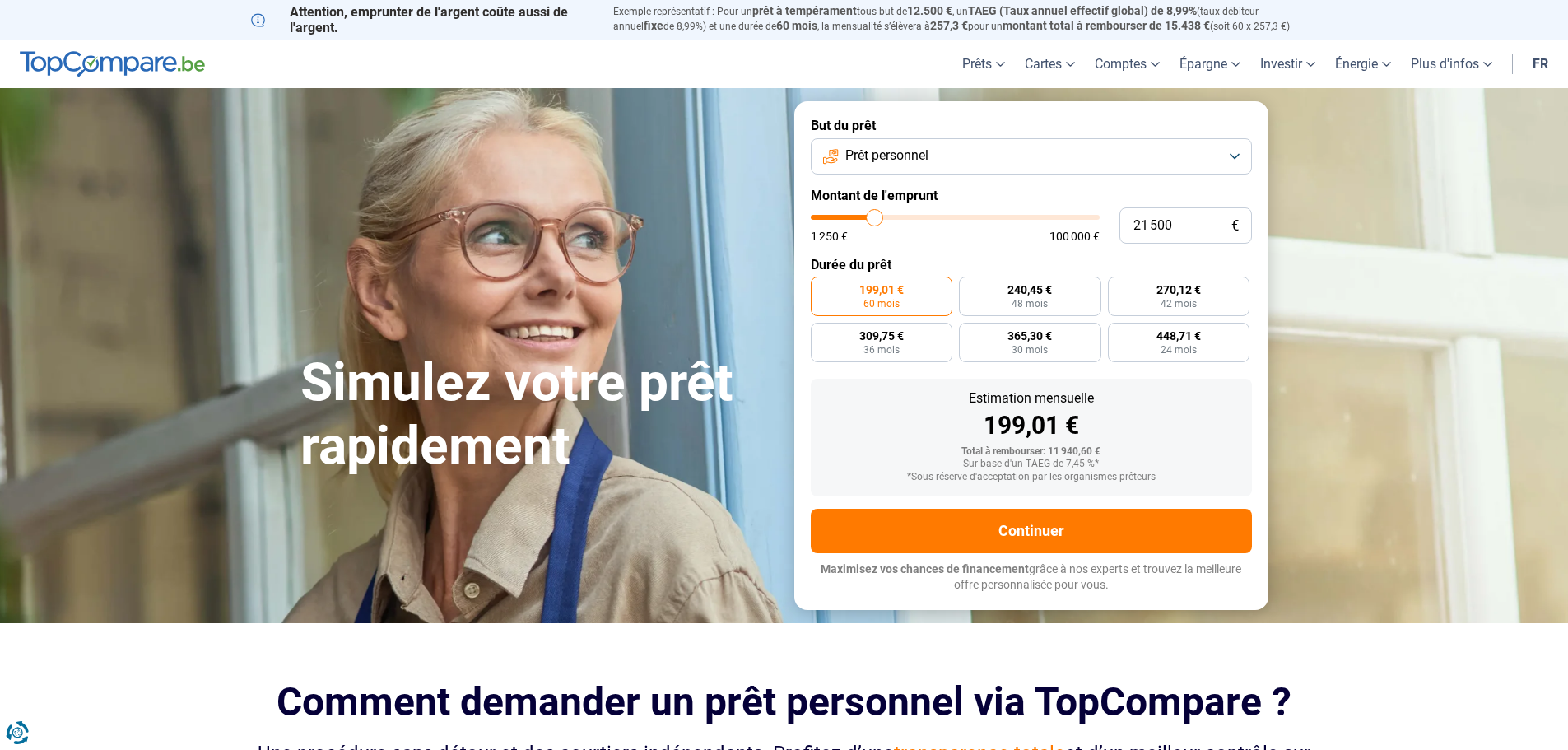
type input "21250"
type input "20 750"
type input "20750"
type input "20 500"
type input "20500"
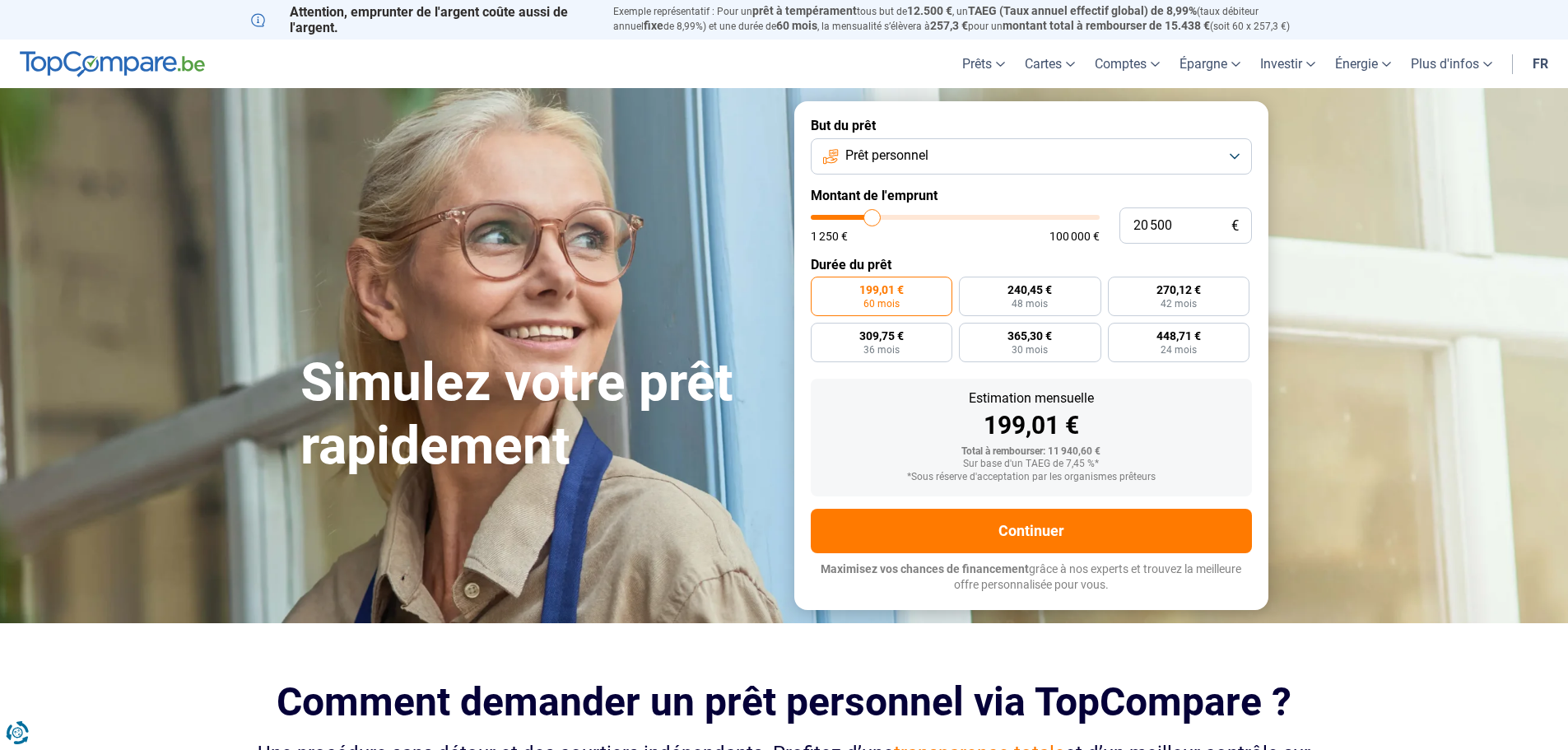
type input "20 250"
type input "20250"
type input "20 000"
type input "20000"
type input "19 750"
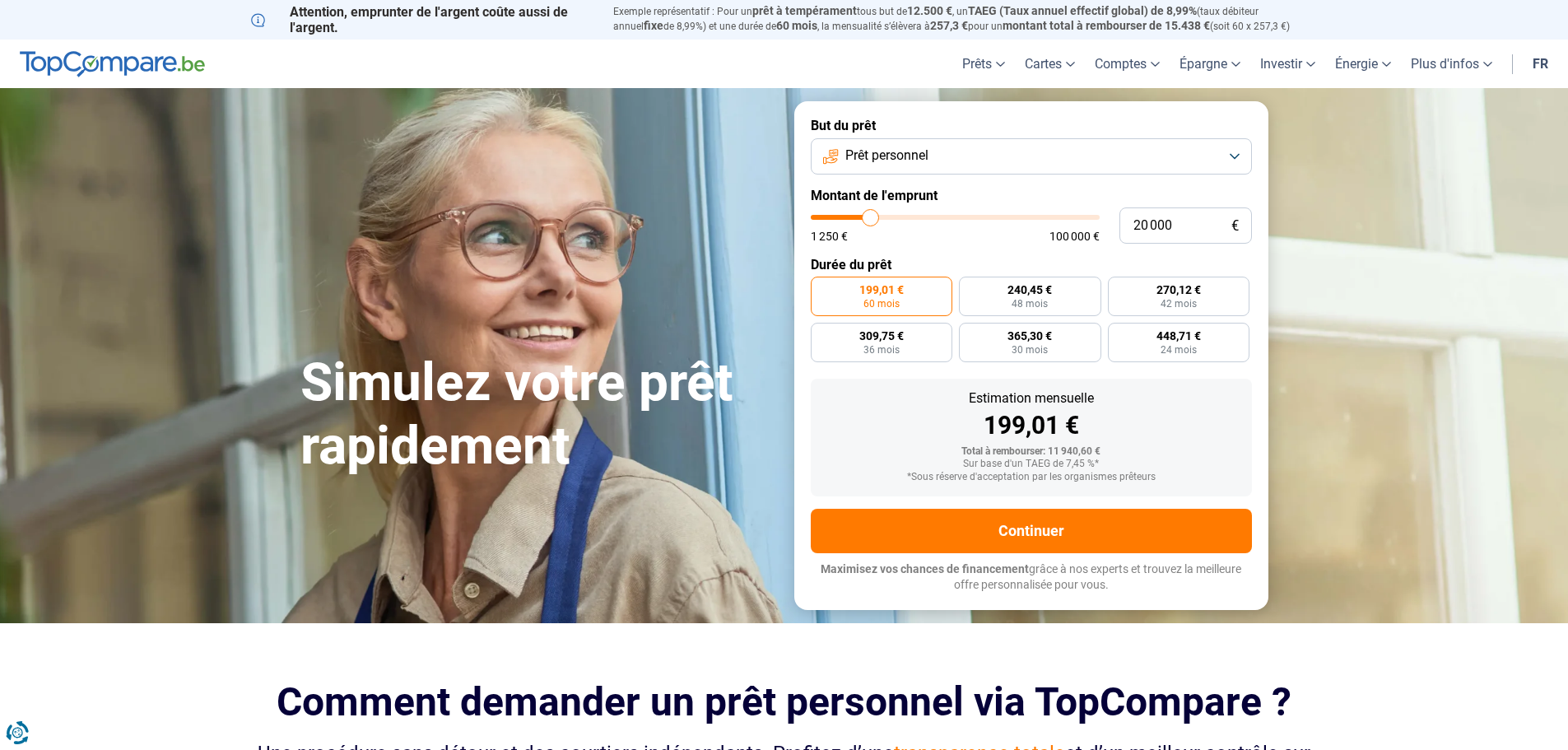
type input "19750"
type input "19 250"
type input "19250"
type input "19 000"
type input "19000"
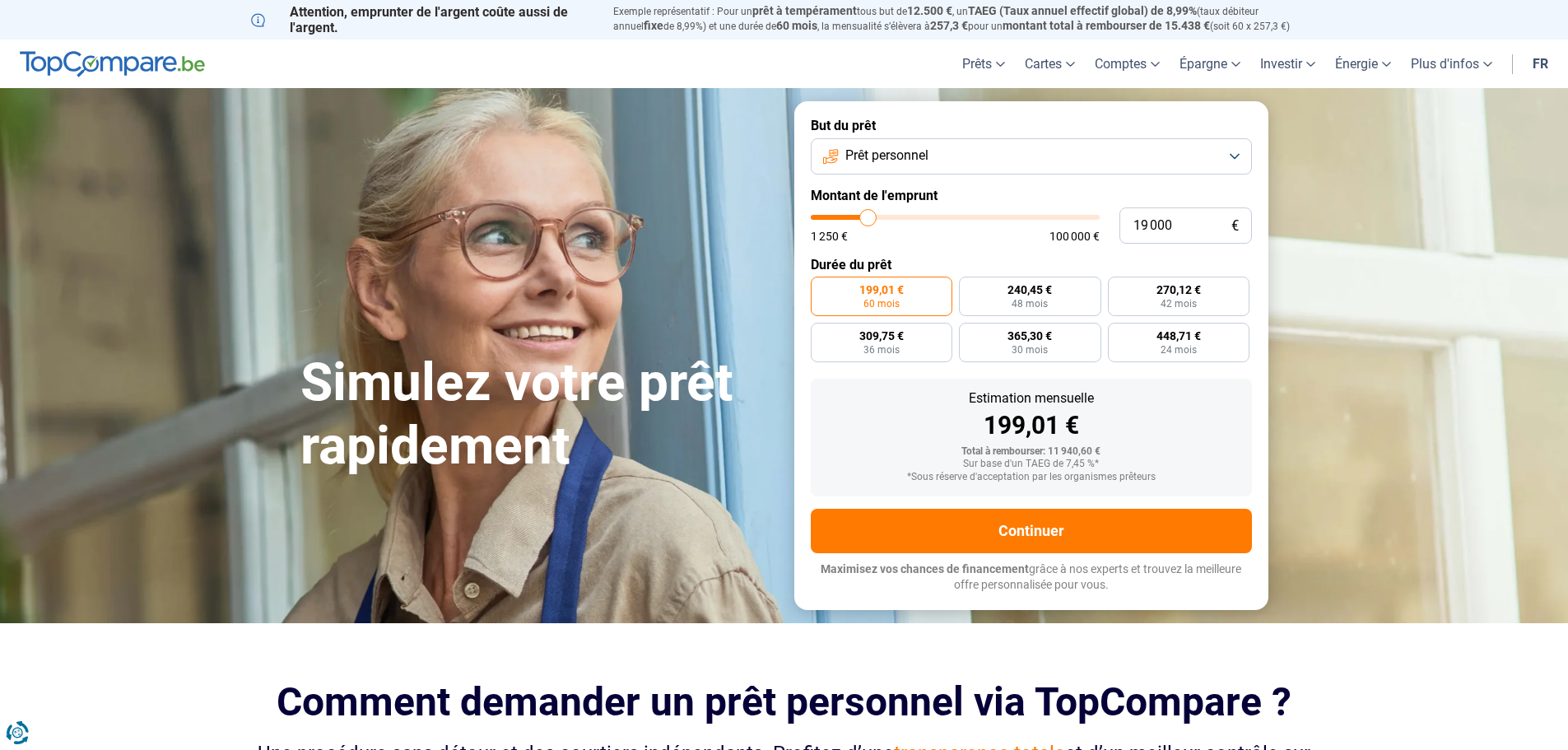
type input "18 750"
type input "18750"
type input "18 500"
type input "18500"
type input "18 000"
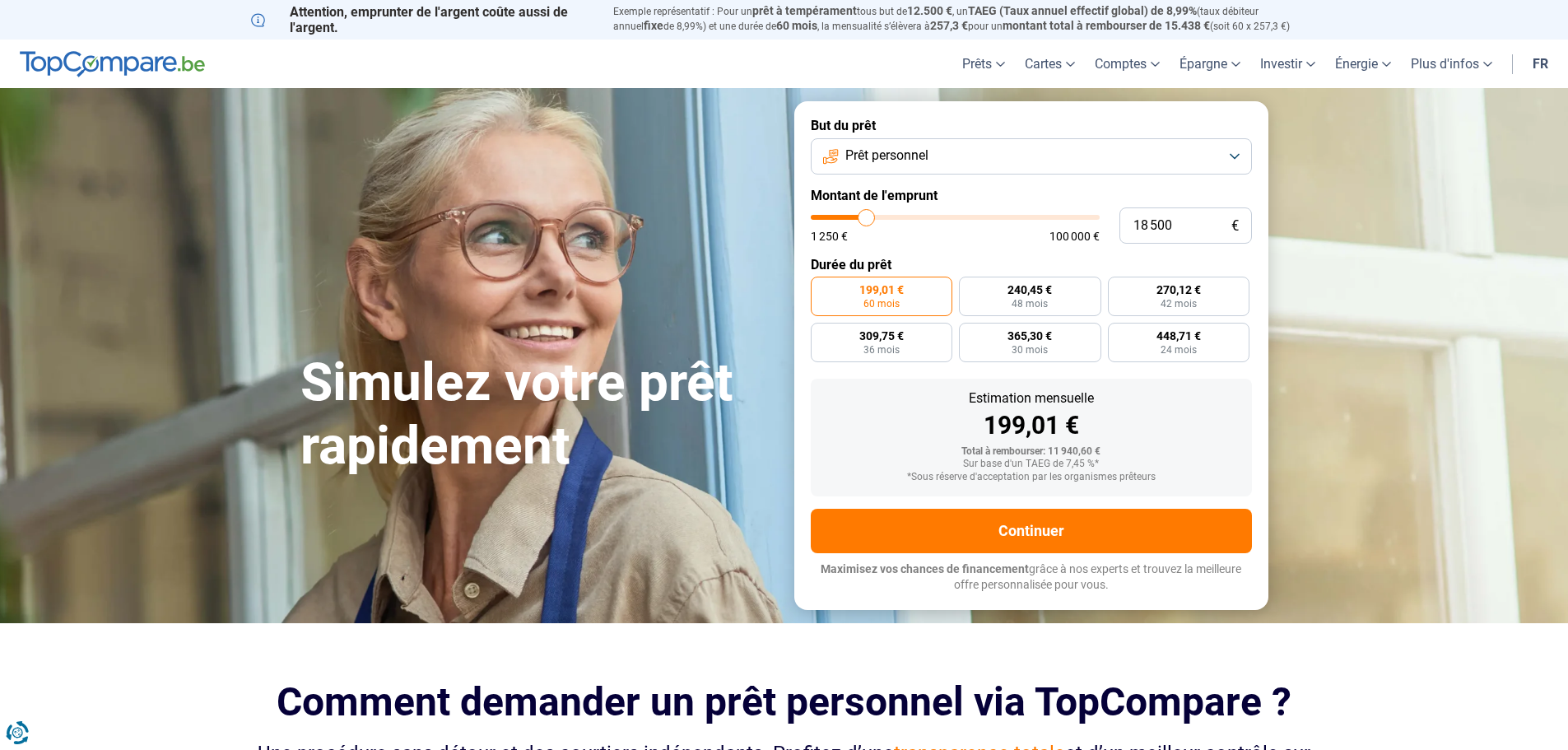
type input "18000"
type input "17 750"
type input "17750"
type input "17 500"
type input "17500"
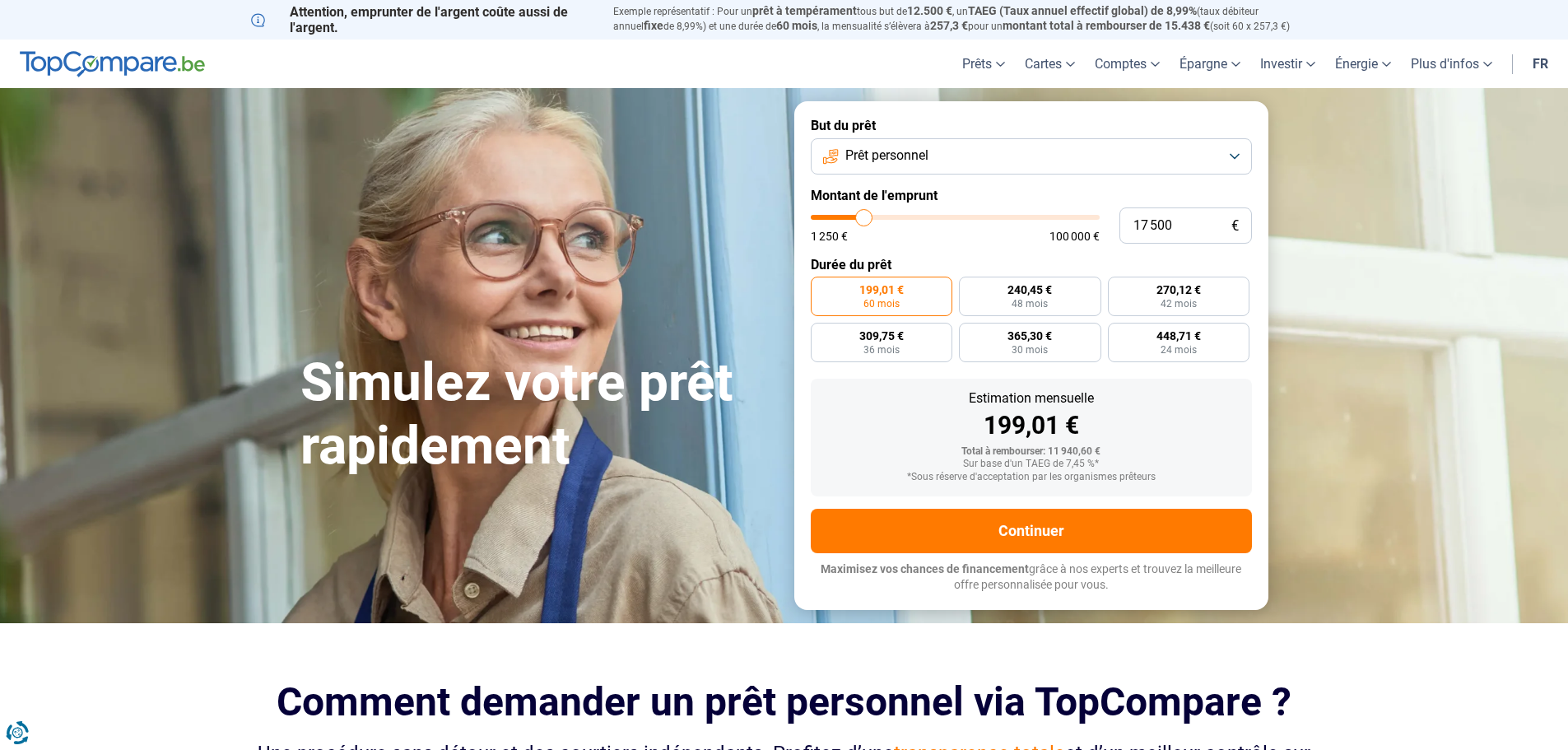
type input "17 250"
type input "17250"
type input "17 000"
type input "17000"
type input "16 500"
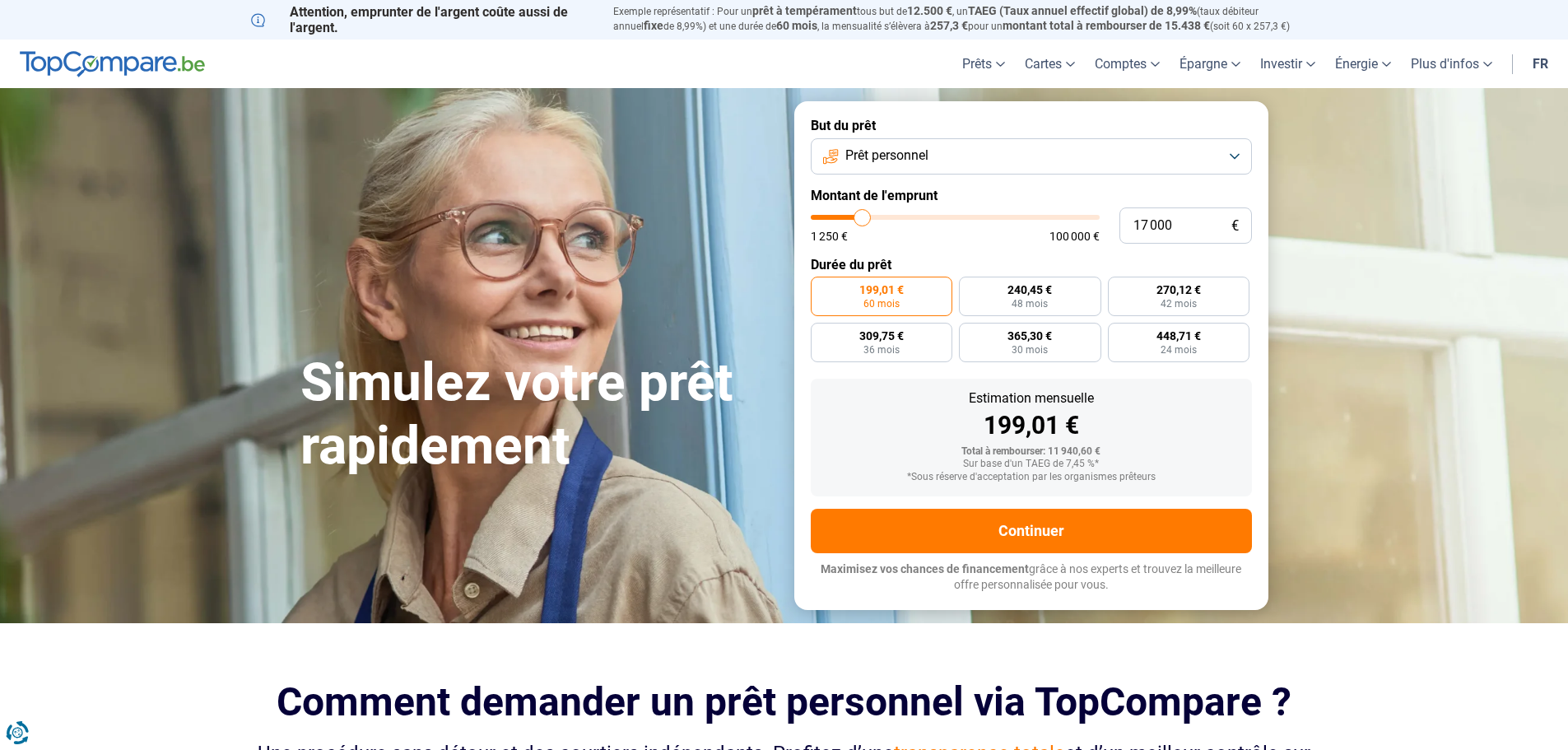
type input "16500"
type input "16 250"
type input "16250"
type input "15 750"
type input "15750"
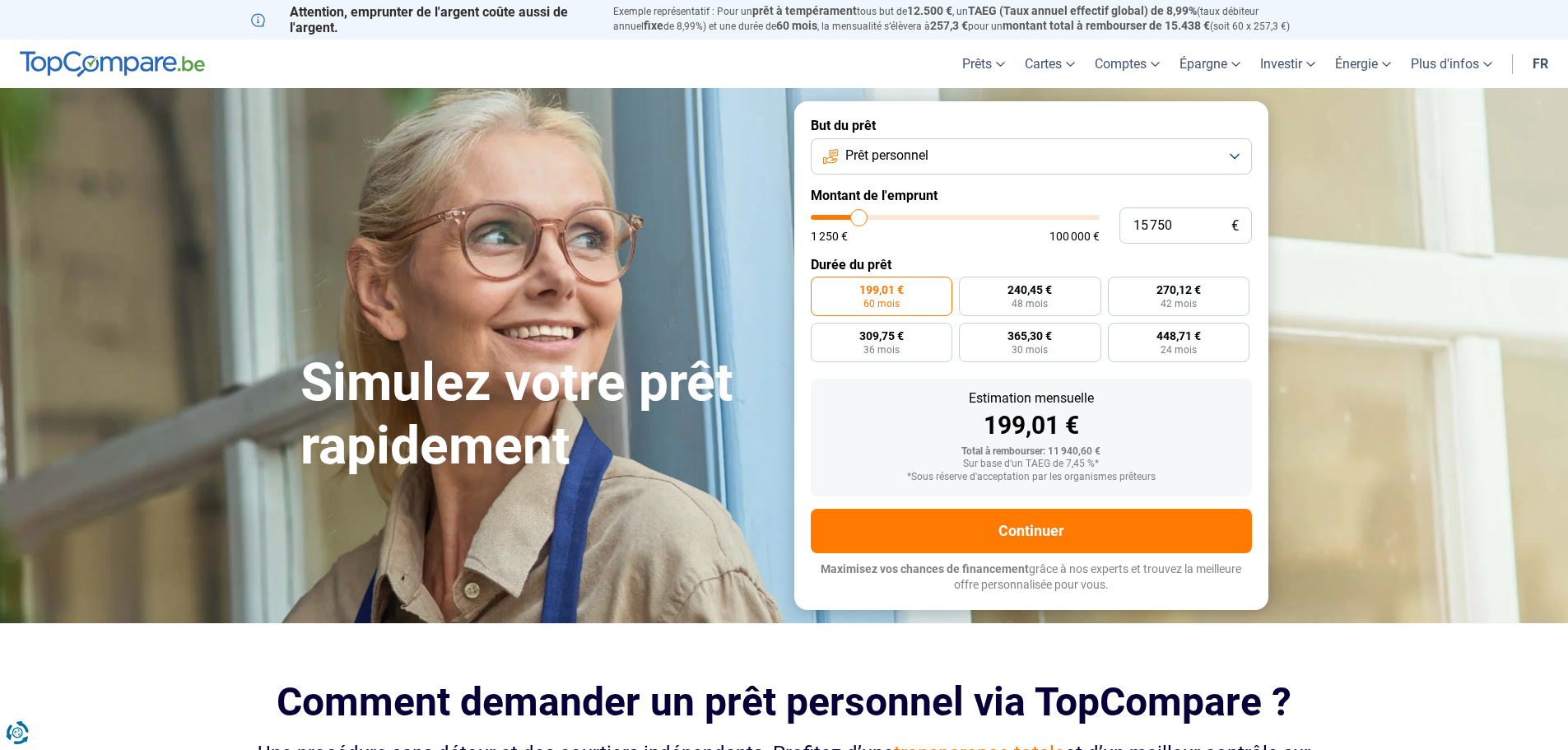
type input "15 500"
type input "15500"
type input "15 000"
type input "15000"
type input "14 750"
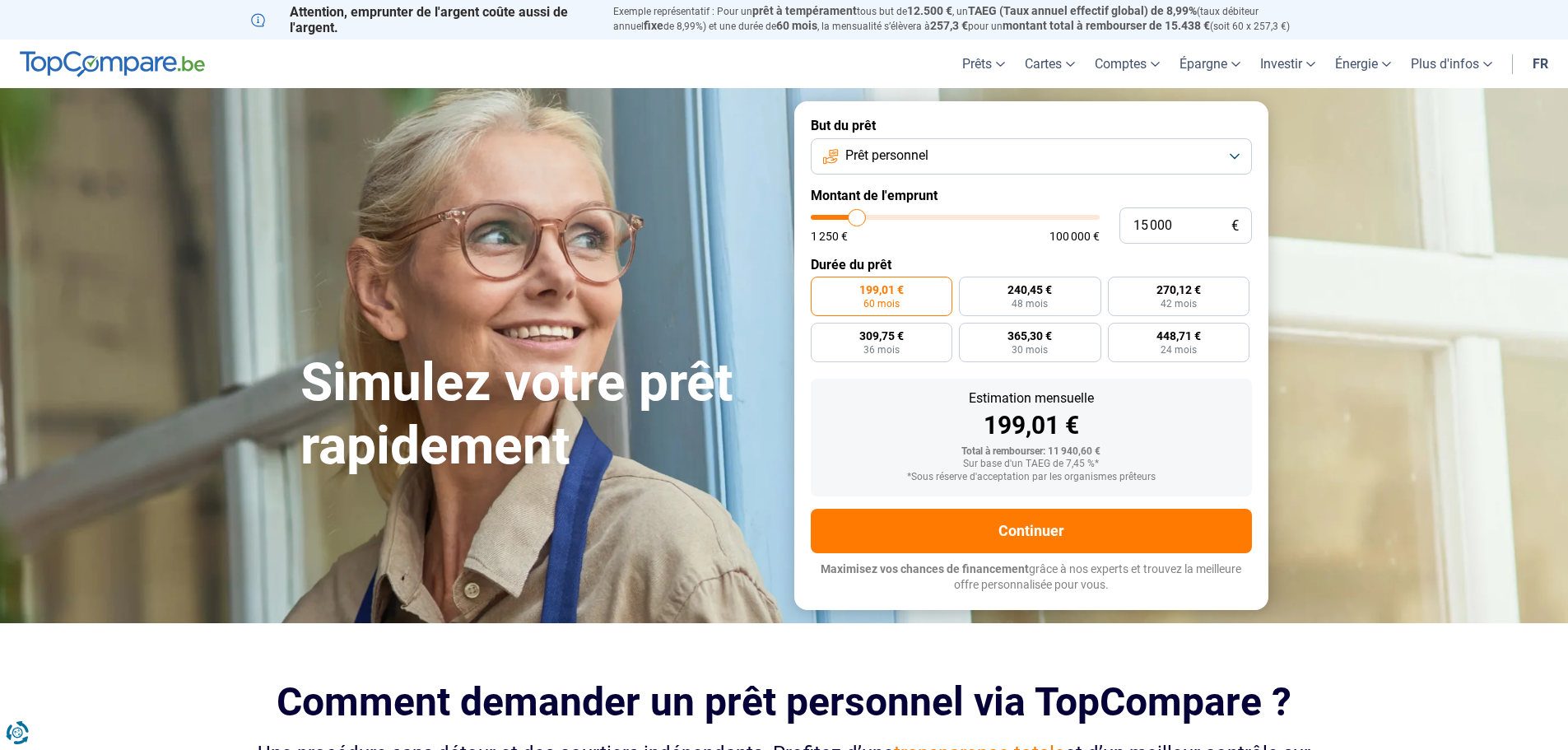
type input "14750"
type input "14 500"
type input "14500"
type input "14 250"
type input "14250"
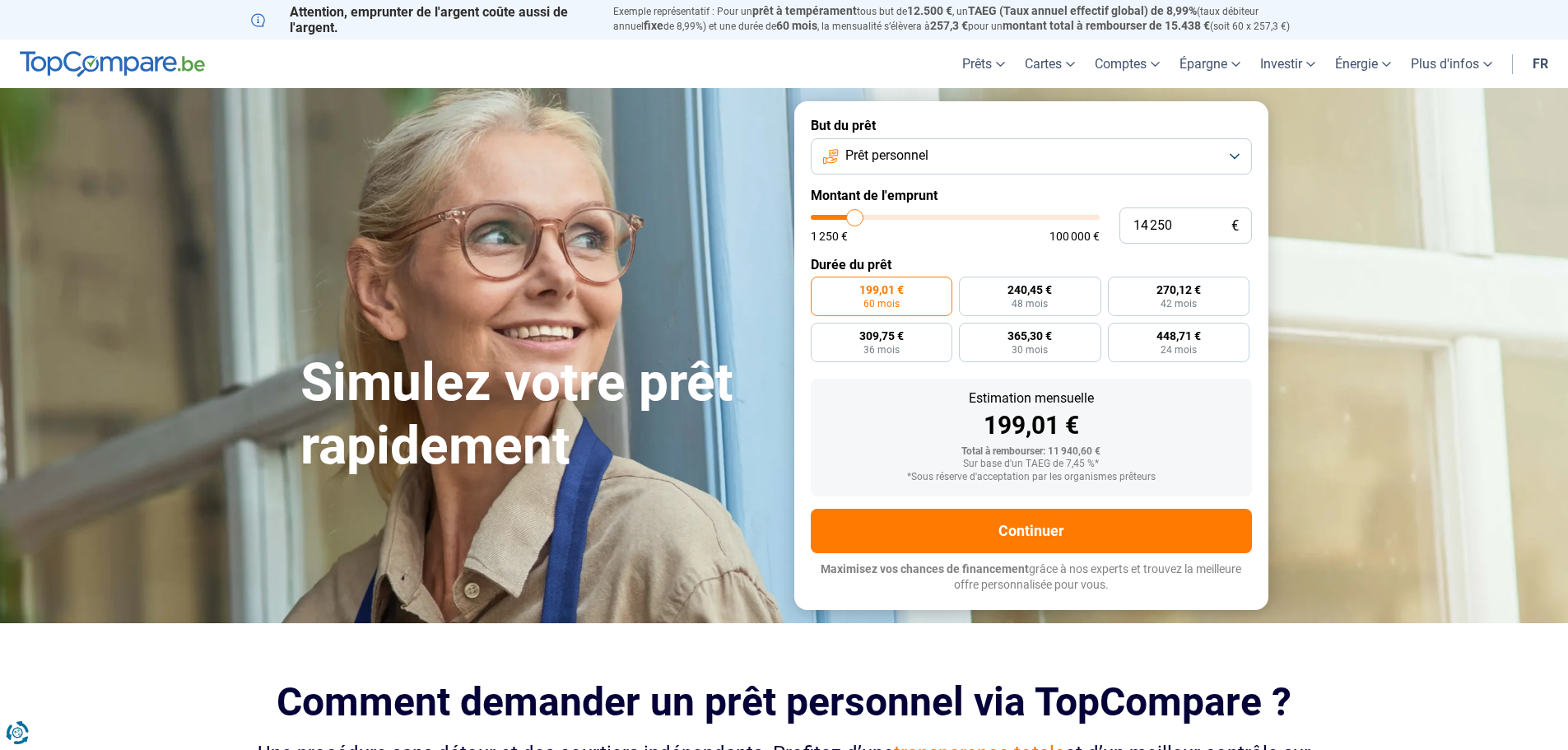
type input "14 000"
type input "14000"
type input "13 500"
type input "13500"
type input "13 250"
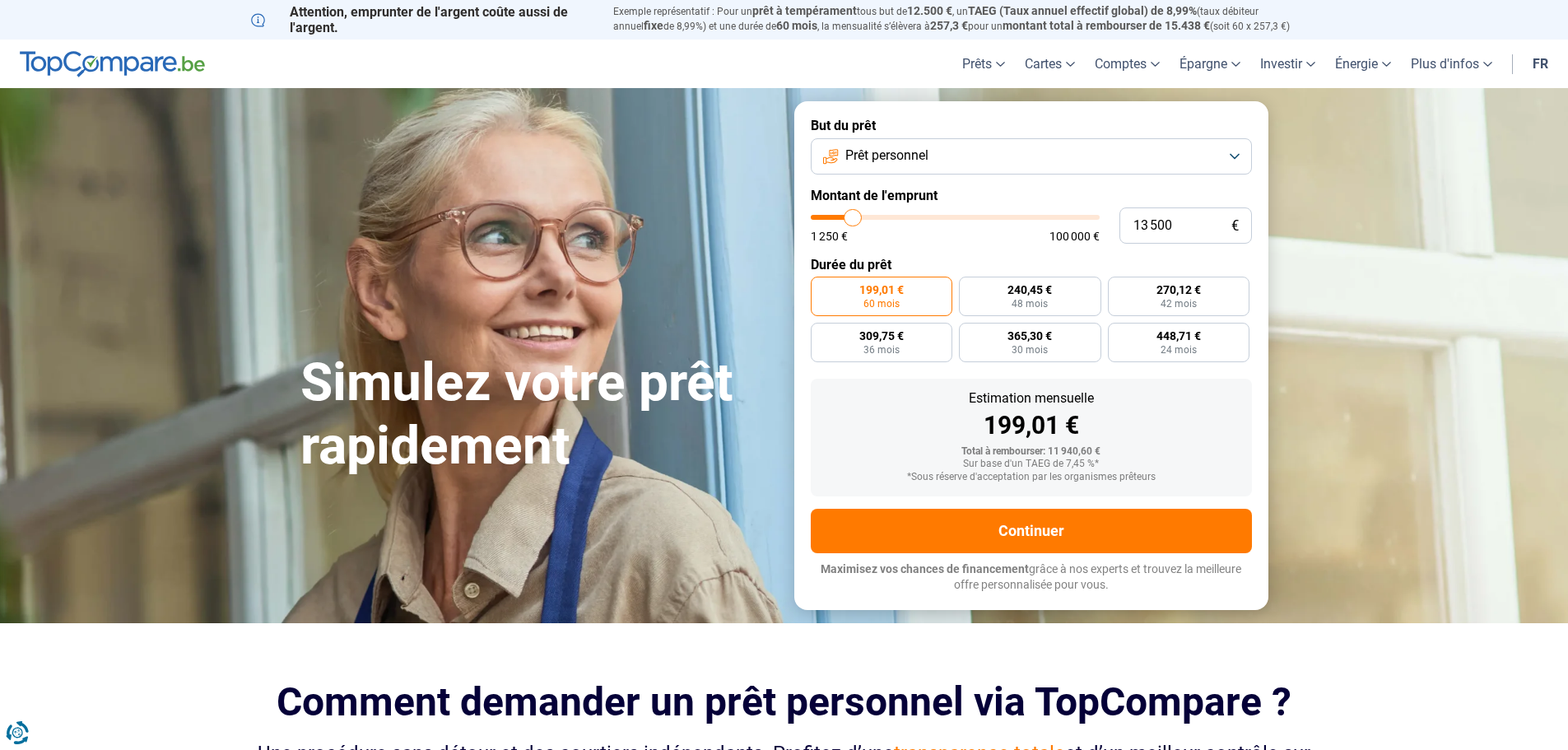
type input "13250"
type input "13 000"
type input "13000"
type input "12 750"
type input "12750"
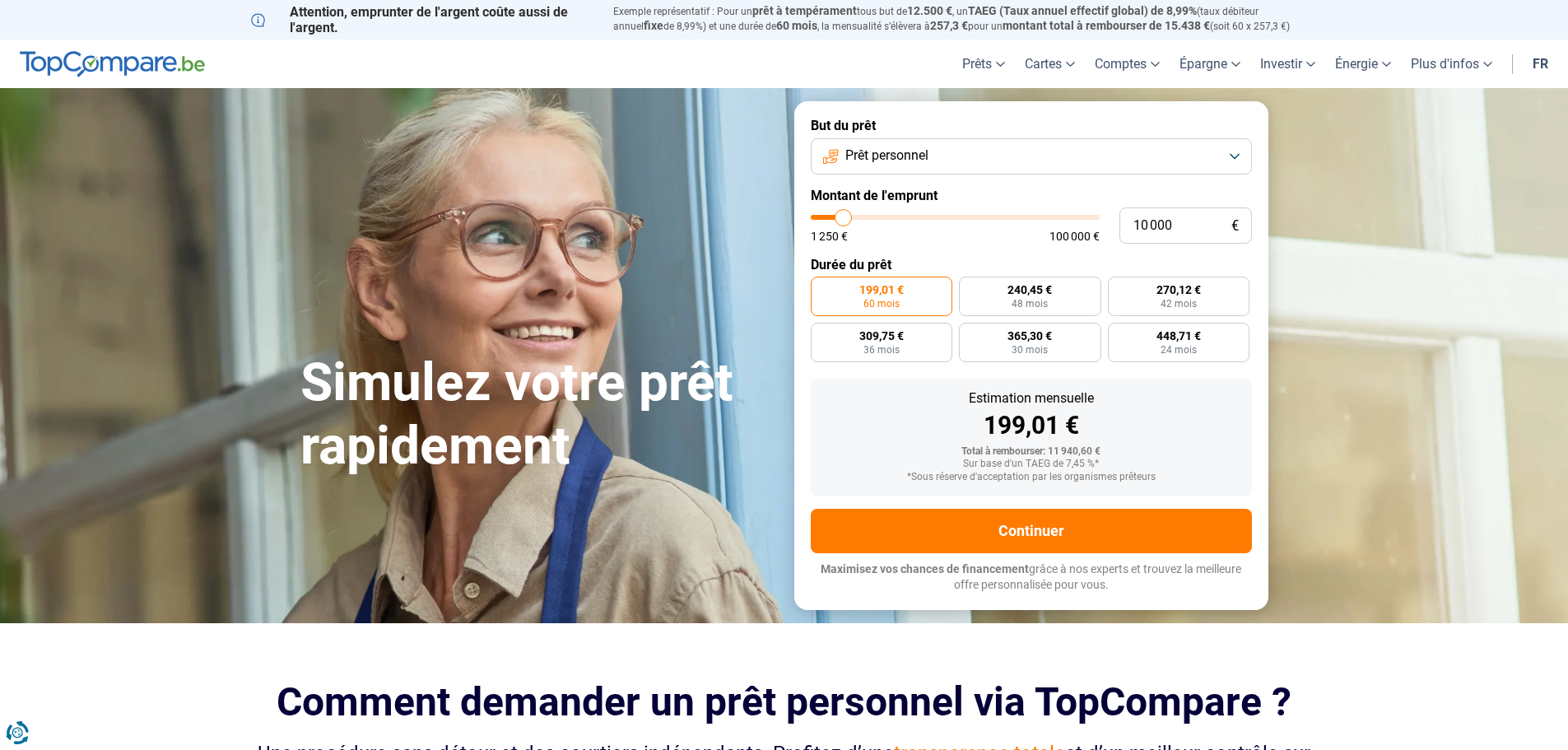
drag, startPoint x: 837, startPoint y: 218, endPoint x: 844, endPoint y: 251, distance: 33.7
click at [844, 219] on input "range" at bounding box center [955, 218] width 289 height 5
drag, startPoint x: 1006, startPoint y: 531, endPoint x: 777, endPoint y: 406, distance: 260.9
click at [797, 402] on form "But du prêt Prêt personnel Montant de l'emprunt 10 000 € 1 250 € 100 000 € Duré…" at bounding box center [1031, 355] width 474 height 508
